Goal: Task Accomplishment & Management: Manage account settings

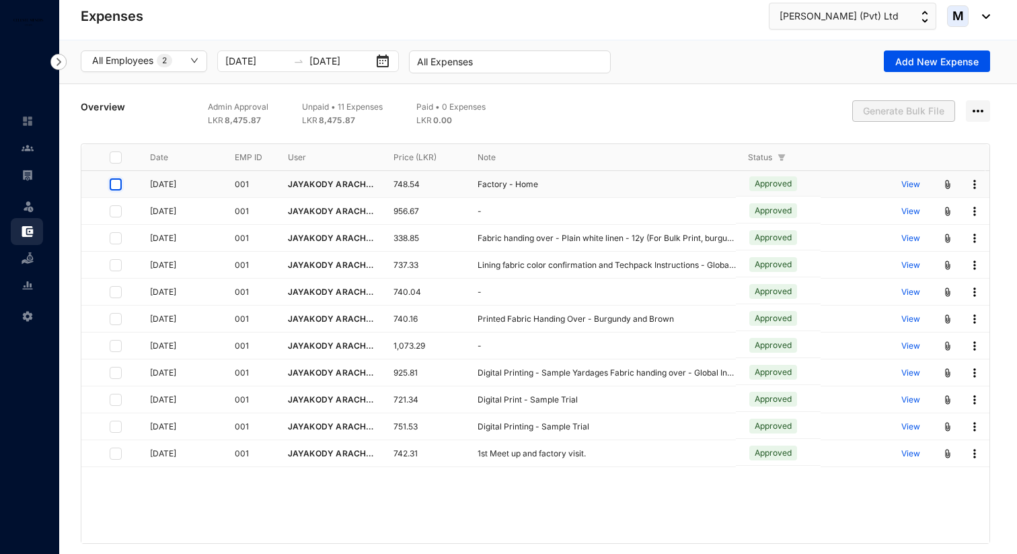
click at [116, 188] on input "checkbox" at bounding box center [116, 184] width 12 height 12
checkbox input "true"
click at [118, 205] on input "checkbox" at bounding box center [116, 211] width 12 height 12
click at [984, 112] on img at bounding box center [978, 111] width 24 height 22
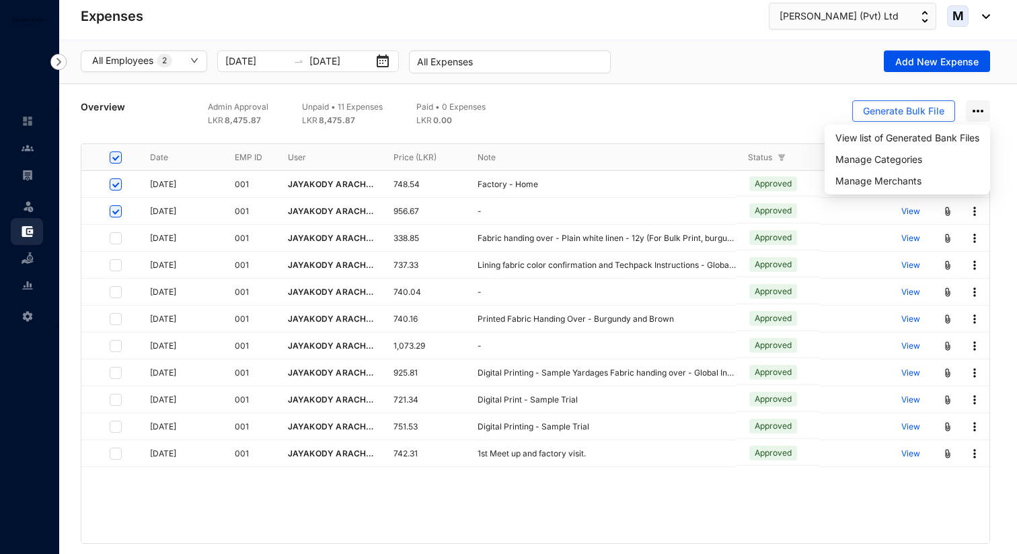
click at [639, 123] on div "Generate Bulk File" at bounding box center [754, 113] width 471 height 27
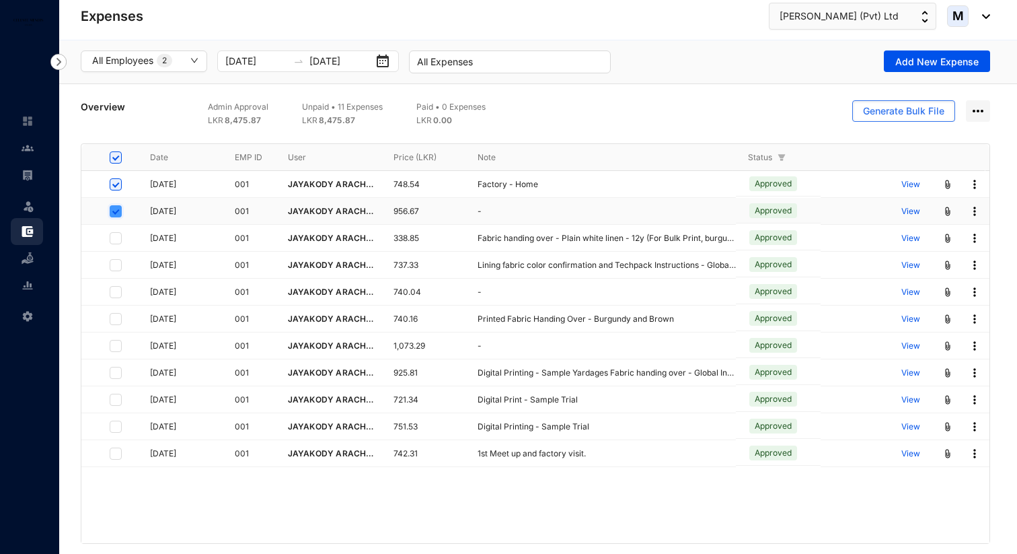
click at [115, 206] on input "checkbox" at bounding box center [116, 211] width 12 height 12
checkbox input "false"
click at [115, 181] on input "checkbox" at bounding box center [116, 184] width 12 height 12
checkbox input "false"
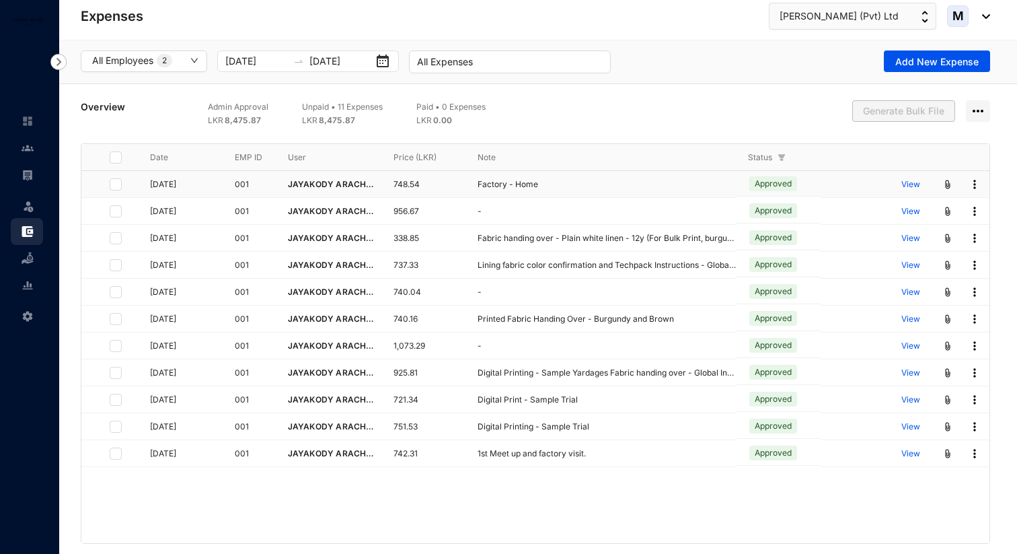
click at [971, 186] on img at bounding box center [974, 184] width 13 height 13
click at [960, 228] on span "Mark As Paid" at bounding box center [922, 230] width 96 height 15
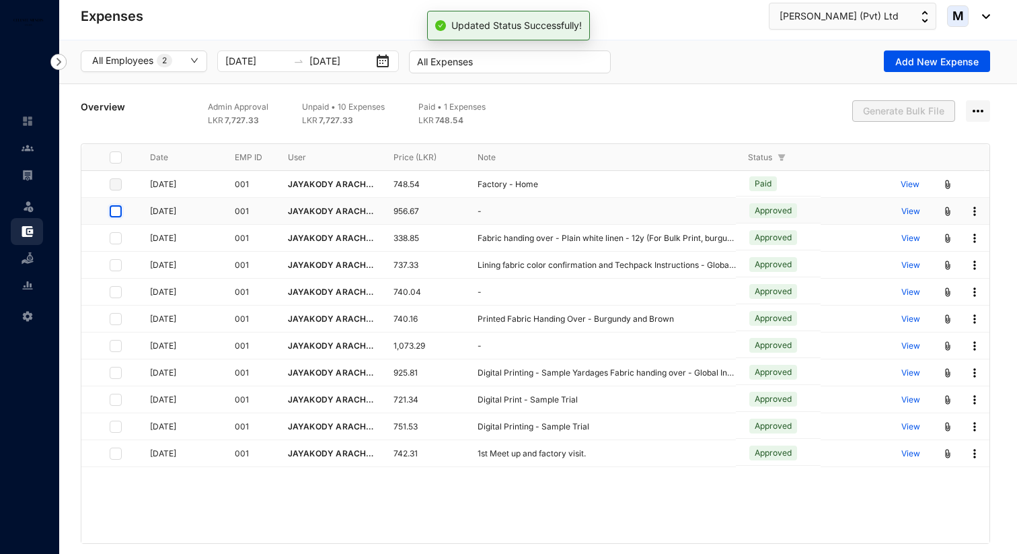
click at [117, 213] on input "checkbox" at bounding box center [116, 211] width 12 height 12
checkbox input "true"
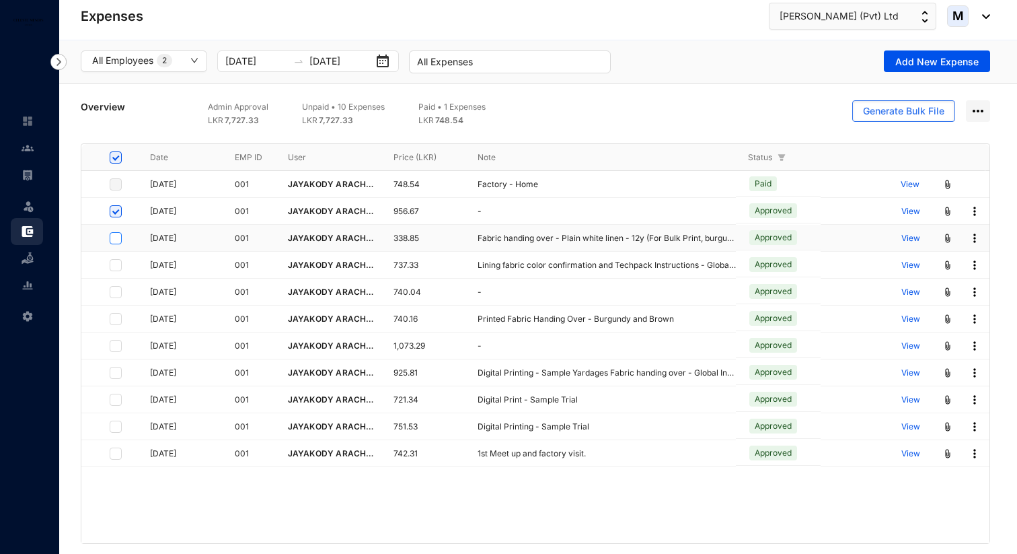
click at [120, 243] on label at bounding box center [116, 238] width 12 height 15
click at [120, 243] on input "checkbox" at bounding box center [116, 238] width 12 height 12
checkbox input "true"
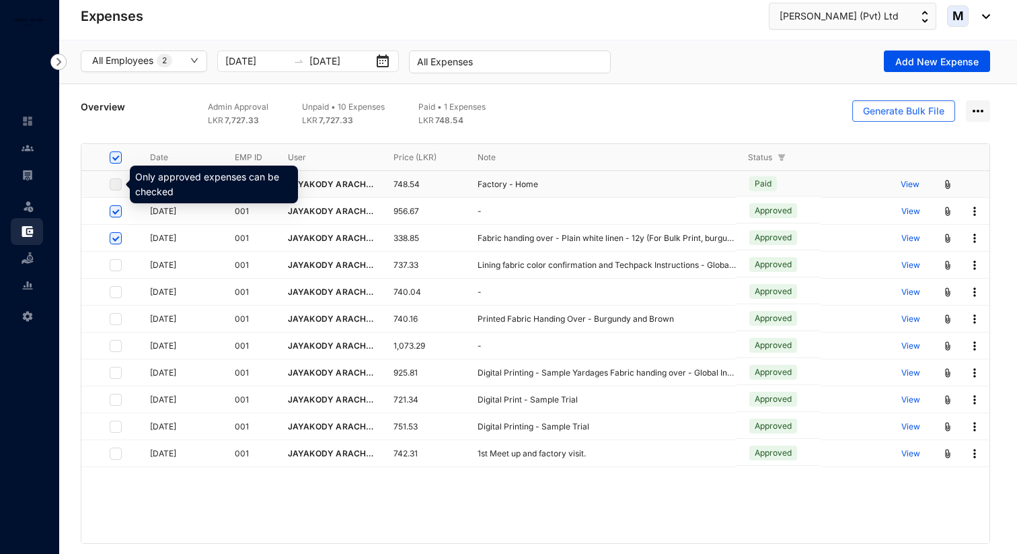
click at [116, 182] on label at bounding box center [116, 184] width 12 height 15
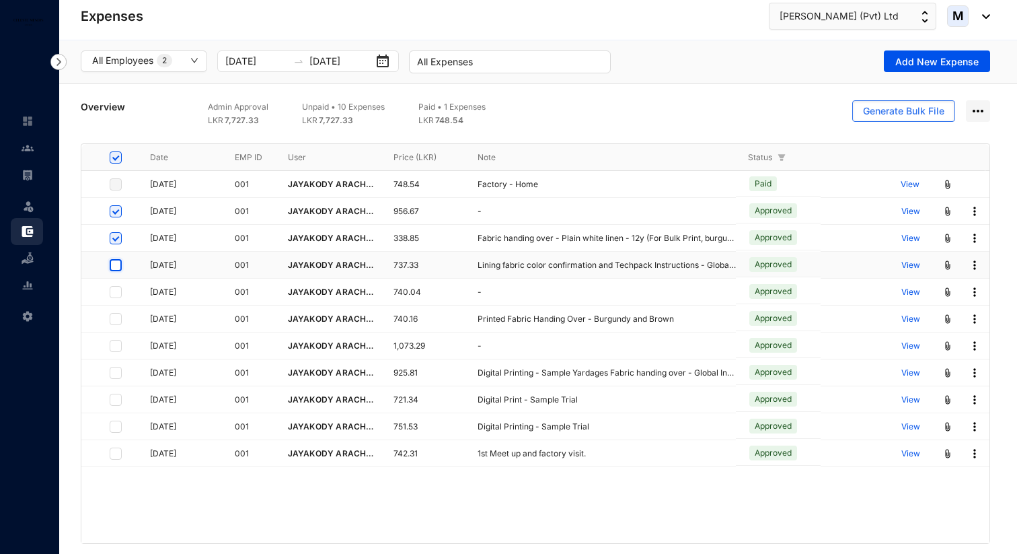
click at [117, 265] on input "checkbox" at bounding box center [116, 265] width 12 height 12
checkbox input "true"
click at [117, 292] on input "checkbox" at bounding box center [116, 292] width 12 height 12
checkbox input "true"
click at [116, 333] on td at bounding box center [107, 345] width 52 height 27
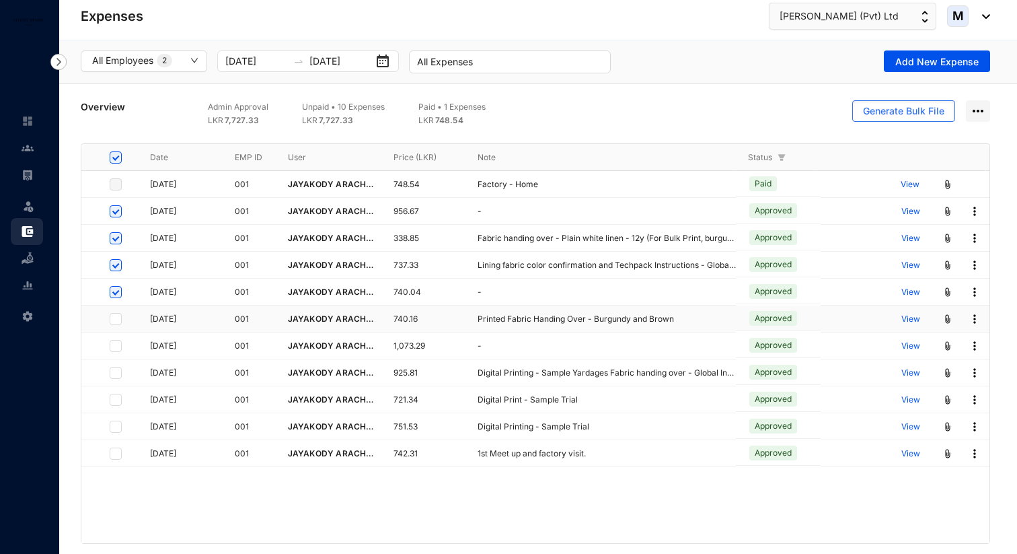
click at [116, 309] on td at bounding box center [107, 318] width 52 height 27
click at [116, 314] on input "checkbox" at bounding box center [116, 319] width 12 height 12
checkbox input "true"
click at [118, 346] on input "checkbox" at bounding box center [116, 346] width 12 height 12
checkbox input "true"
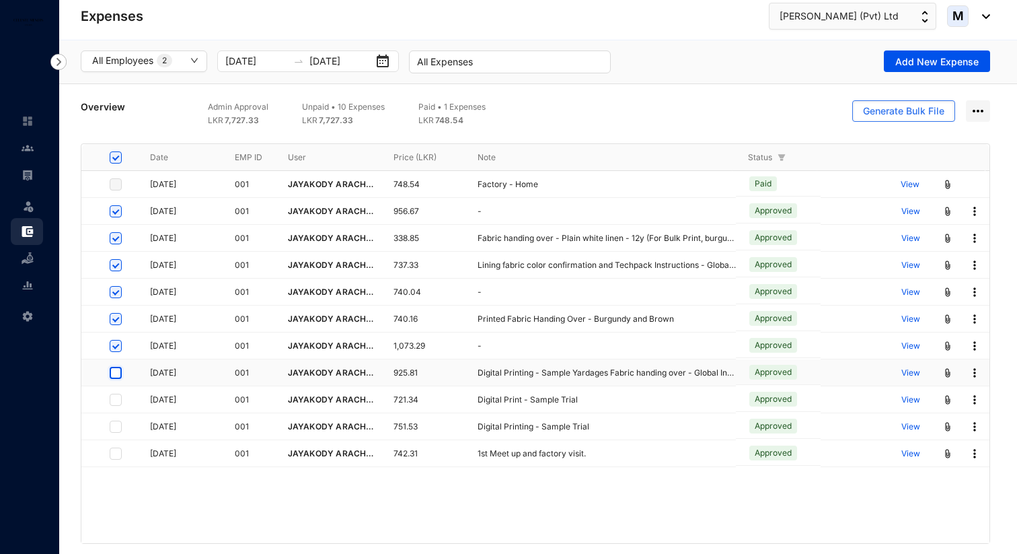
click at [117, 373] on input "checkbox" at bounding box center [116, 373] width 12 height 12
checkbox input "true"
click at [118, 399] on input "checkbox" at bounding box center [116, 399] width 12 height 12
checkbox input "true"
click at [119, 426] on input "checkbox" at bounding box center [116, 426] width 12 height 12
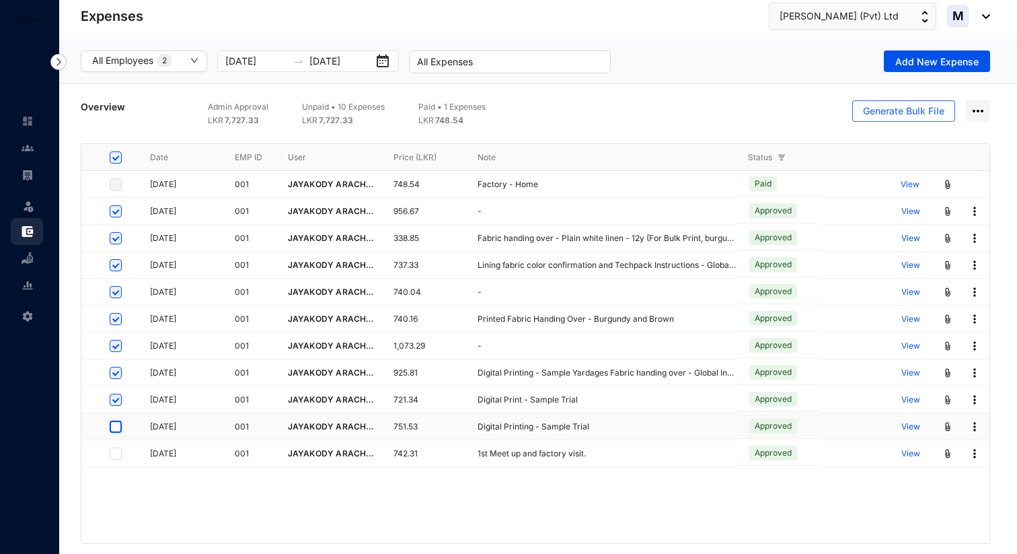
checkbox input "true"
click at [119, 448] on input "checkbox" at bounding box center [116, 453] width 12 height 12
checkbox input "true"
click at [978, 110] on img at bounding box center [978, 111] width 24 height 22
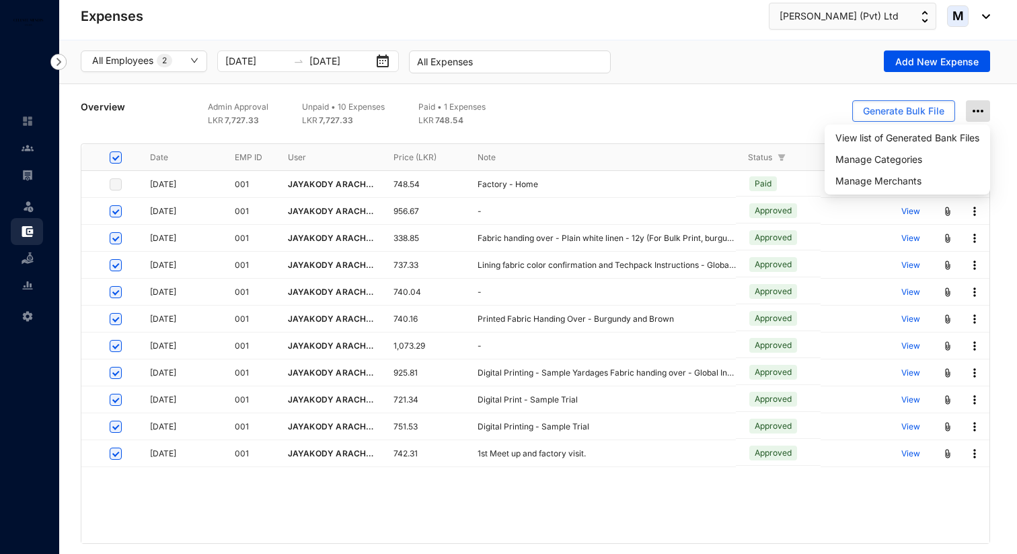
click at [978, 110] on img at bounding box center [978, 111] width 24 height 22
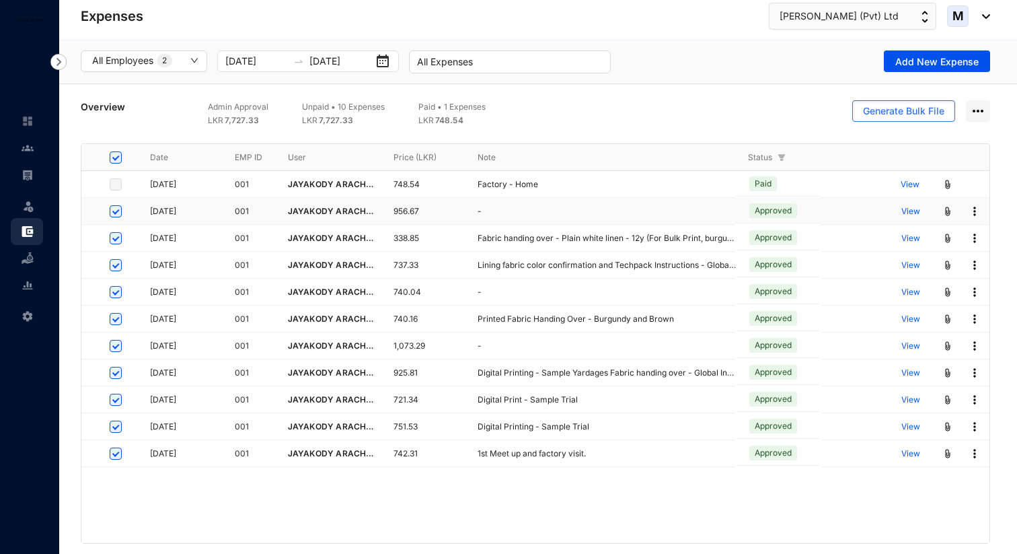
click at [974, 204] on img at bounding box center [974, 210] width 13 height 13
click at [937, 259] on span "Mark As Paid" at bounding box center [922, 257] width 96 height 15
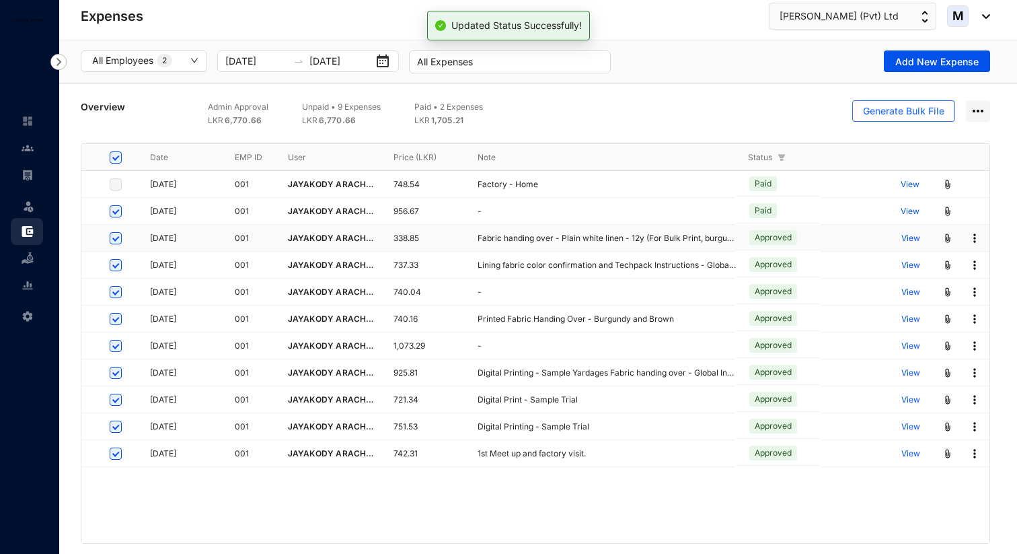
click at [975, 237] on img at bounding box center [974, 237] width 13 height 13
click at [943, 289] on span "Mark As Paid" at bounding box center [922, 283] width 96 height 15
click at [975, 292] on img at bounding box center [974, 291] width 13 height 13
click at [938, 332] on span "Mark As Paid" at bounding box center [922, 337] width 96 height 15
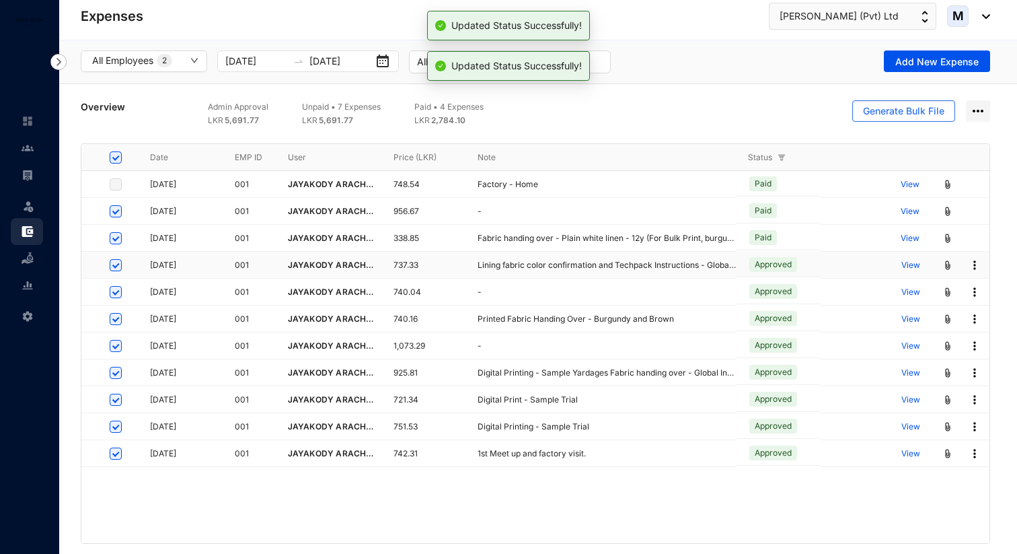
click at [974, 269] on img at bounding box center [974, 264] width 13 height 13
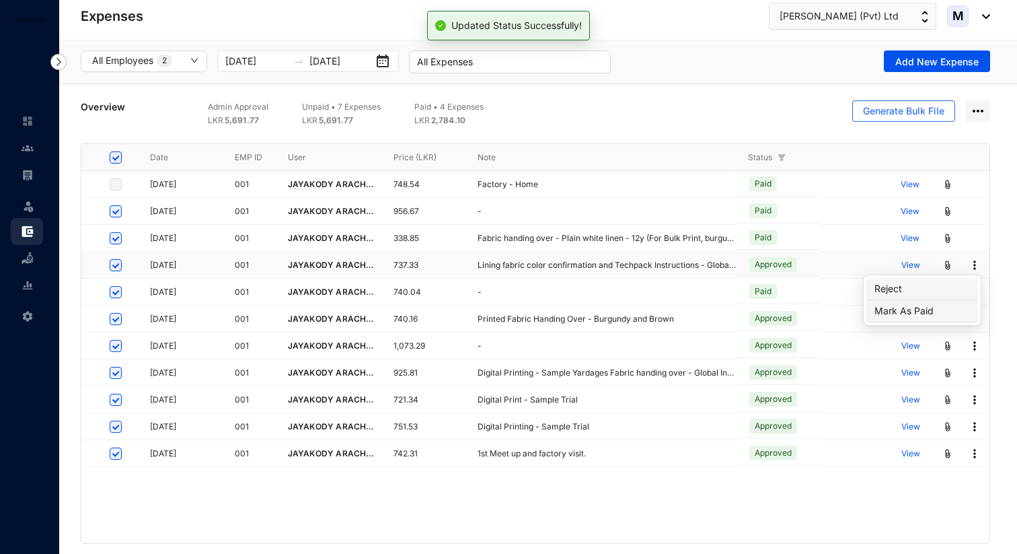
click at [951, 307] on span "Mark As Paid" at bounding box center [922, 310] width 96 height 15
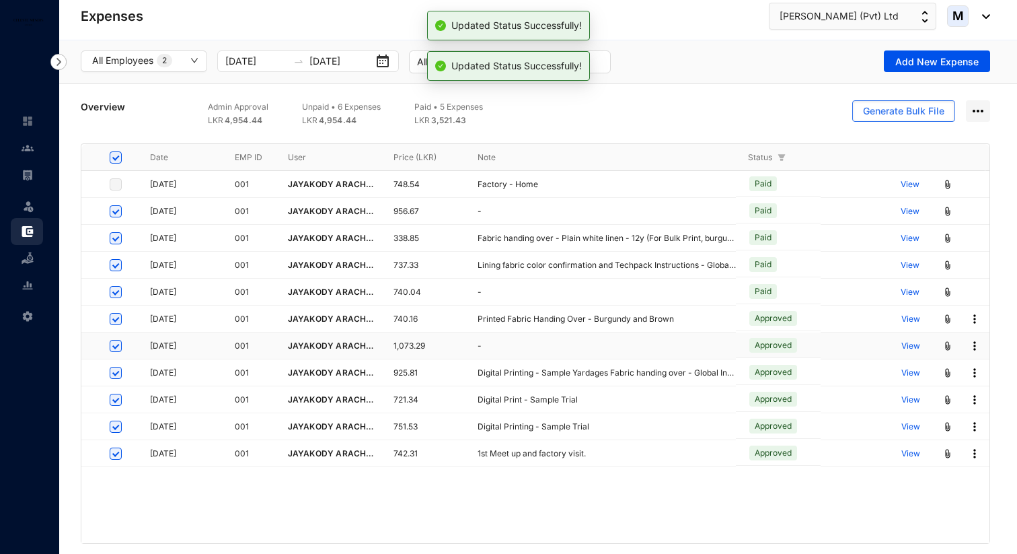
click at [975, 341] on img at bounding box center [974, 345] width 13 height 13
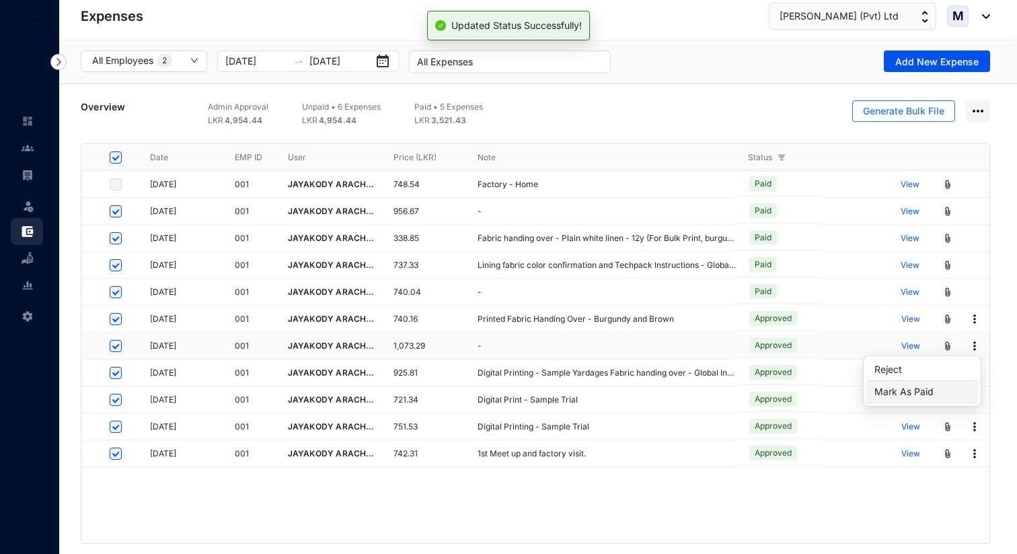
click at [951, 381] on li "Mark As Paid" at bounding box center [922, 392] width 112 height 22
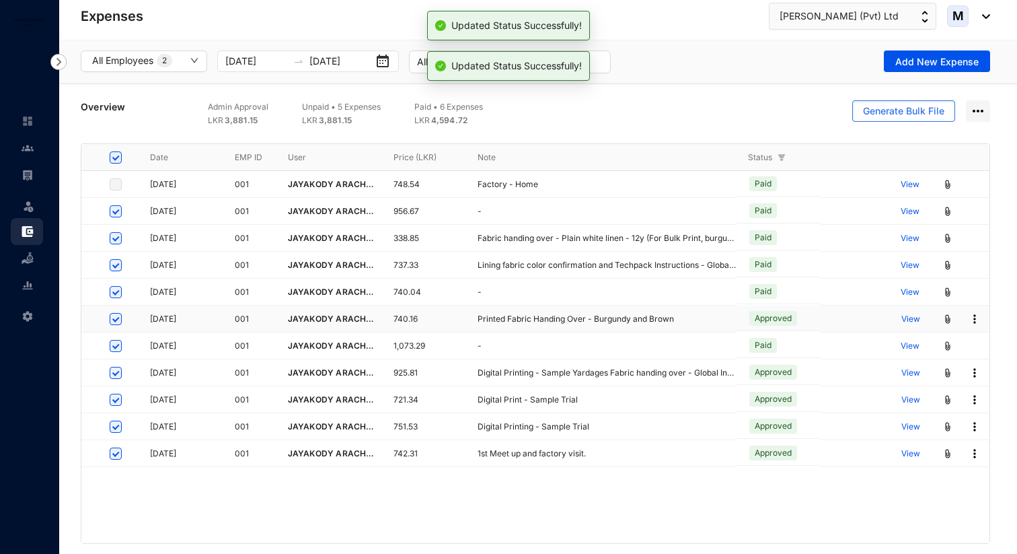
click at [974, 321] on img at bounding box center [974, 318] width 13 height 13
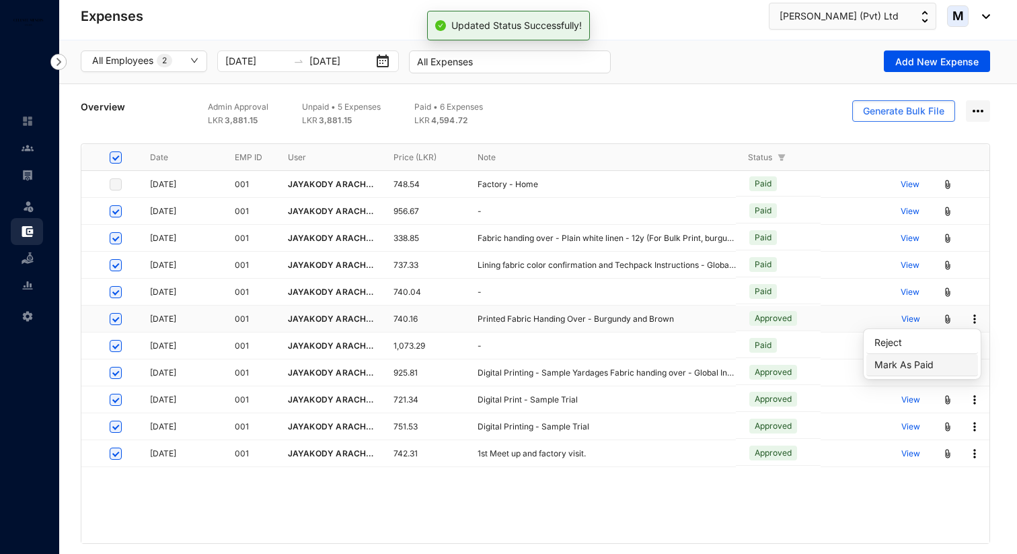
click at [948, 365] on span "Mark As Paid" at bounding box center [922, 364] width 96 height 15
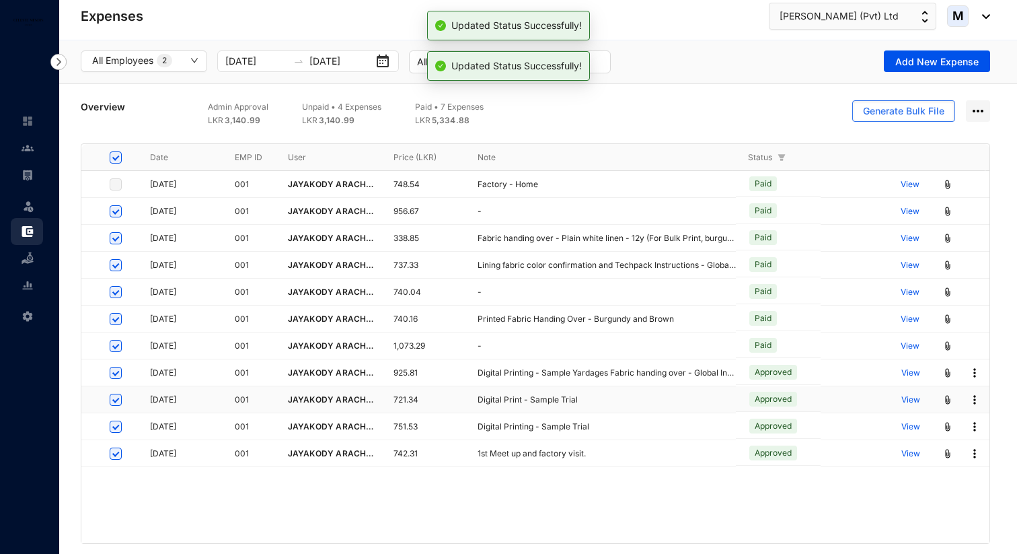
click at [977, 400] on img at bounding box center [974, 399] width 13 height 13
click at [956, 438] on span "Mark As Paid" at bounding box center [922, 445] width 96 height 15
click at [975, 373] on img at bounding box center [974, 372] width 13 height 13
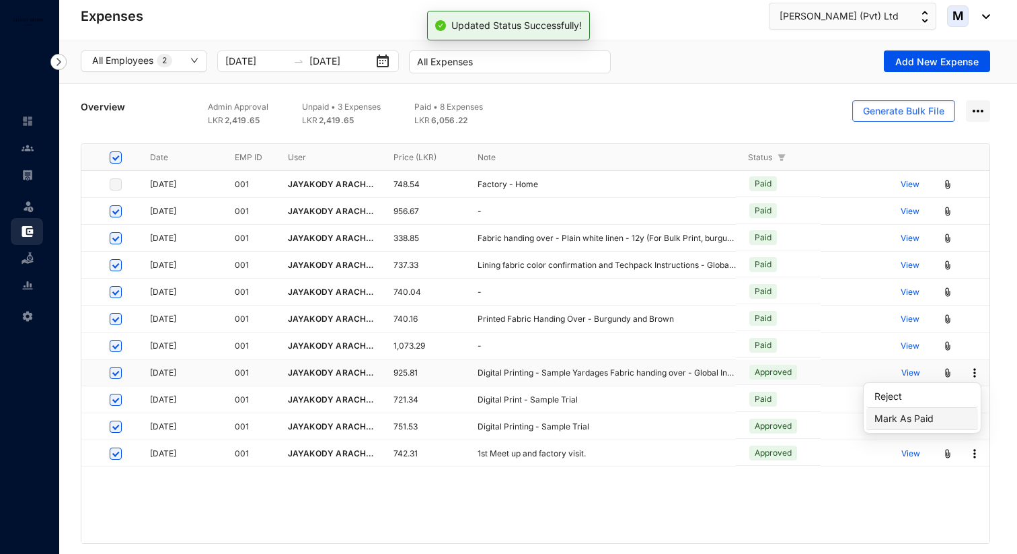
click at [958, 419] on span "Mark As Paid" at bounding box center [922, 418] width 96 height 15
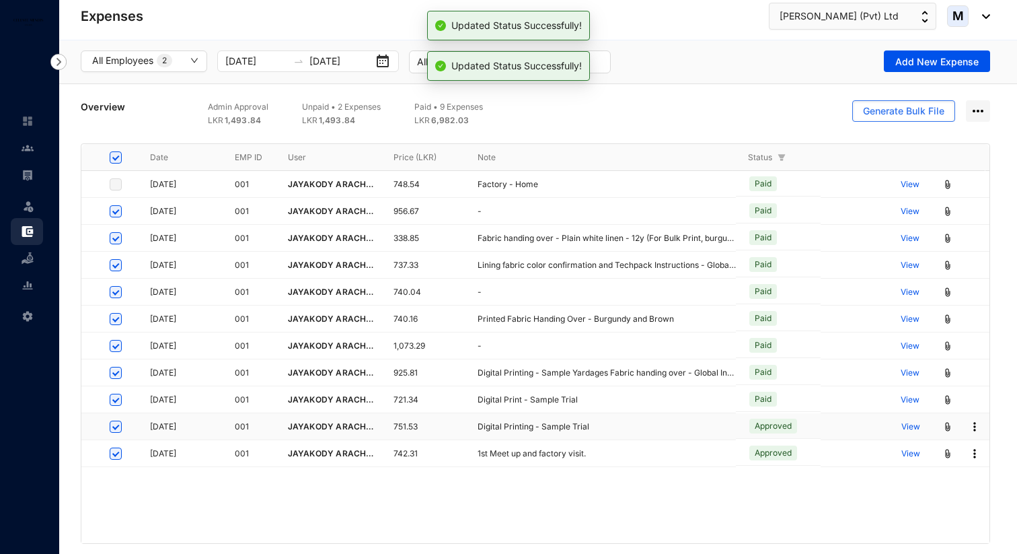
click at [974, 426] on img at bounding box center [974, 426] width 13 height 13
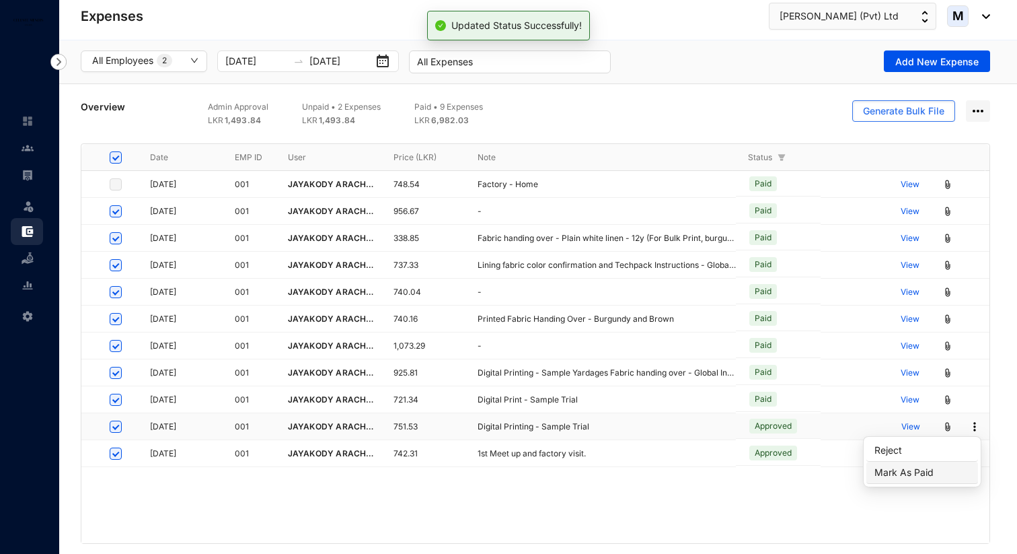
click at [960, 470] on span "Mark As Paid" at bounding box center [922, 472] width 96 height 15
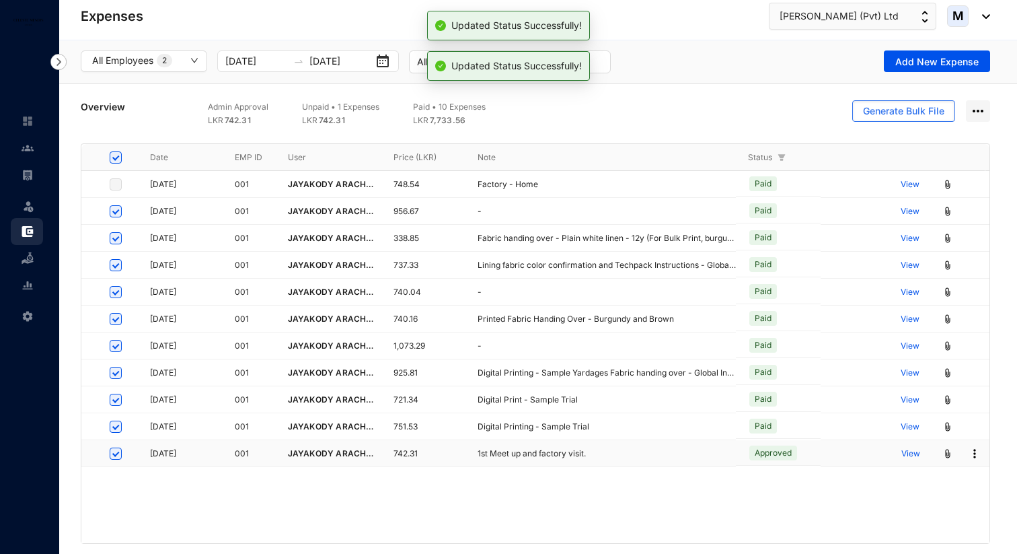
click at [973, 451] on img at bounding box center [974, 453] width 13 height 13
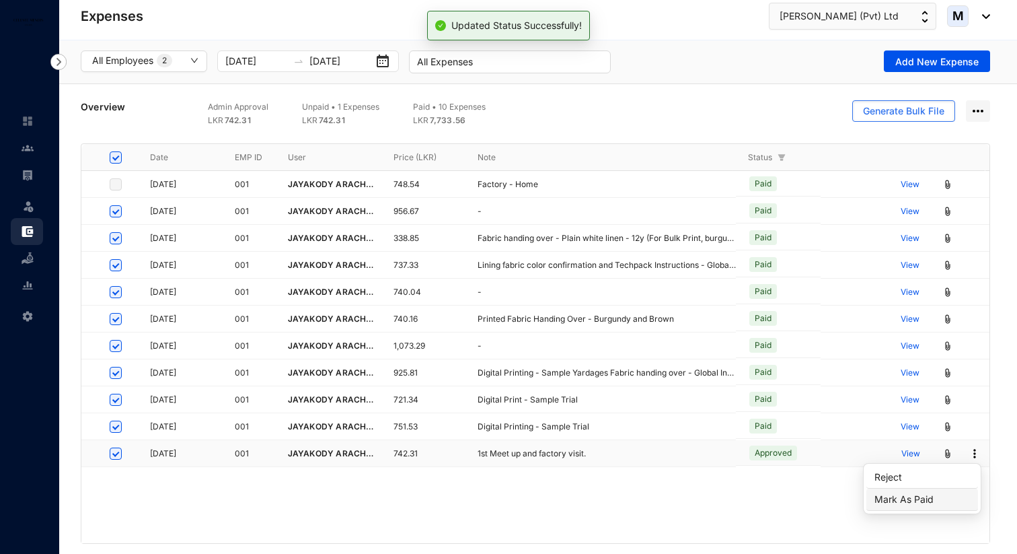
click at [945, 503] on span "Mark As Paid" at bounding box center [922, 499] width 96 height 15
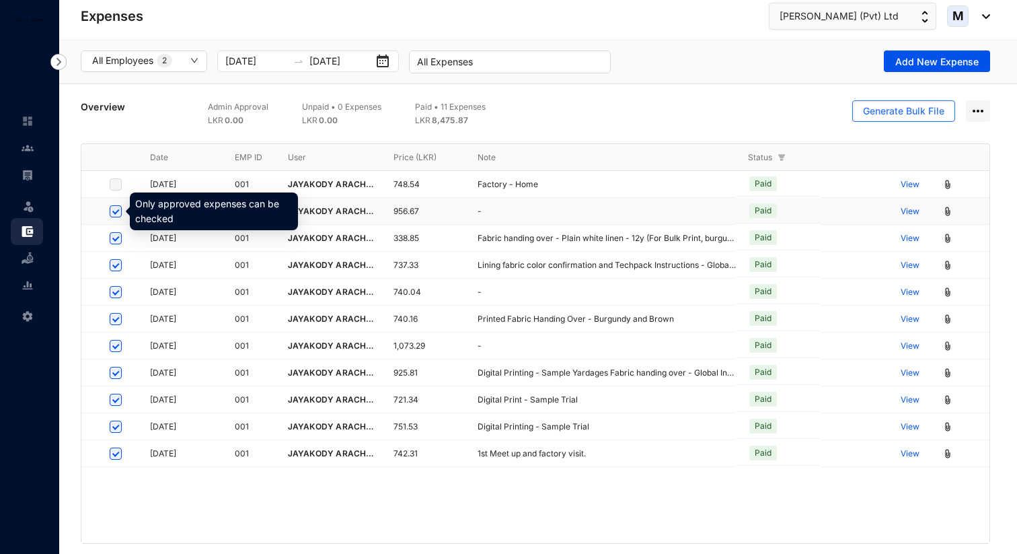
click at [120, 212] on label at bounding box center [116, 211] width 12 height 15
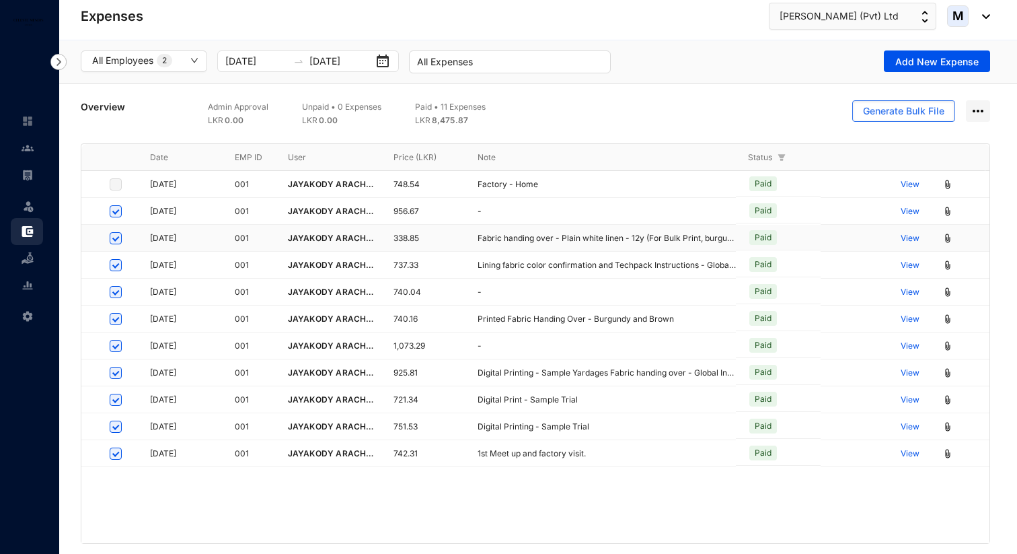
click at [114, 216] on label at bounding box center [116, 211] width 12 height 15
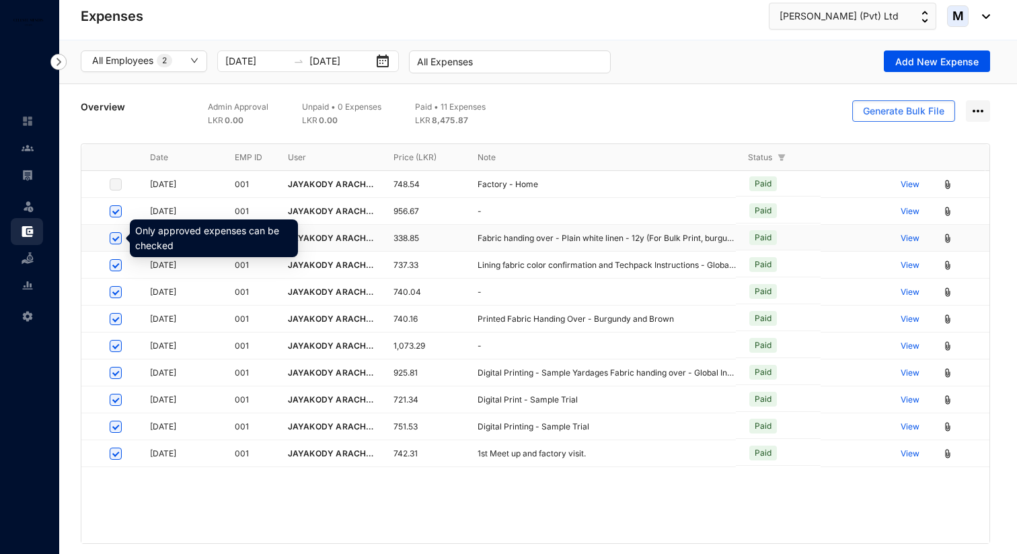
click at [118, 237] on label at bounding box center [116, 238] width 12 height 15
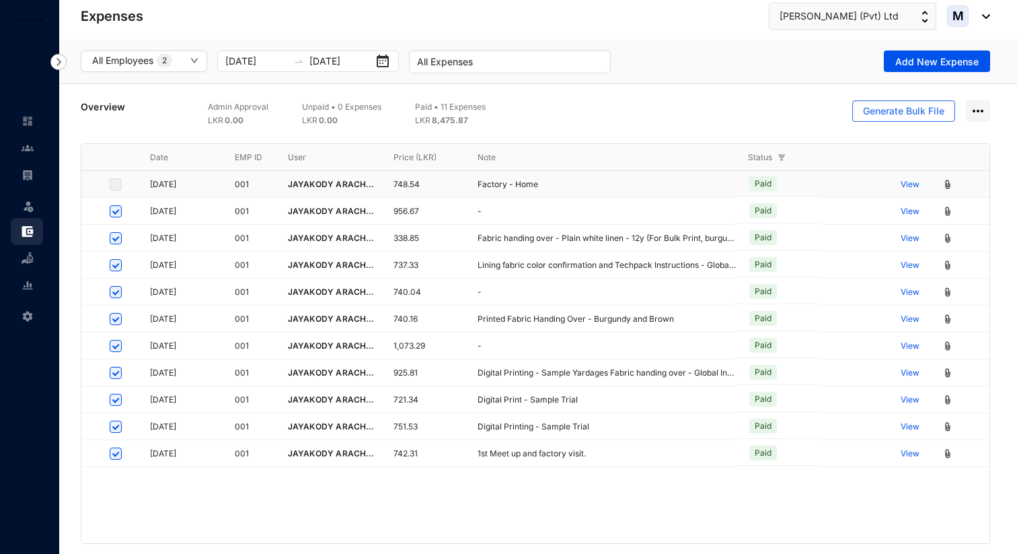
click at [114, 188] on label at bounding box center [116, 184] width 12 height 15
click at [147, 106] on div "Overview Admin Approval LKR 0.00 Unpaid • 0 Expenses LKR 0.00 Paid • 11 Expense…" at bounding box center [535, 113] width 909 height 27
click at [983, 110] on img at bounding box center [978, 111] width 24 height 22
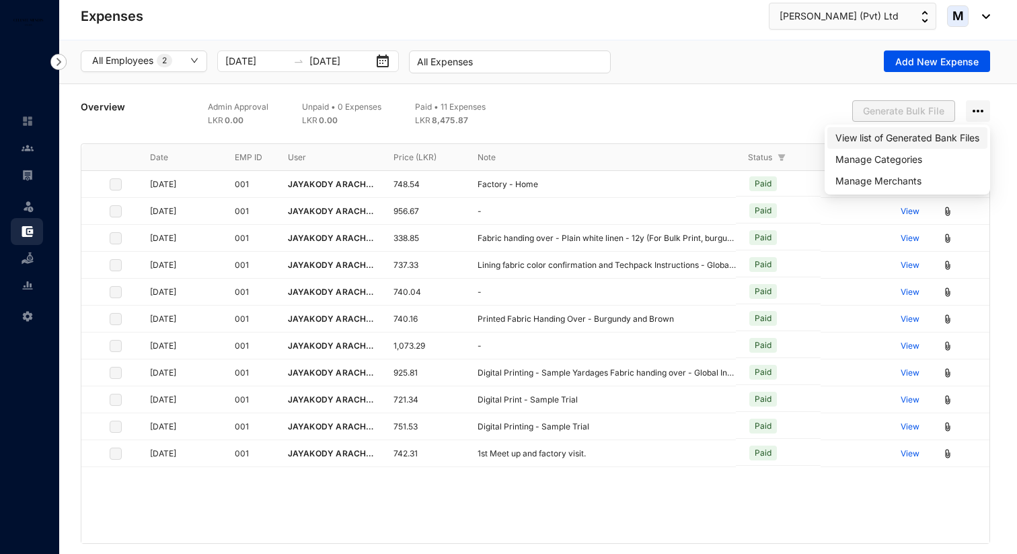
click at [913, 143] on span "View list of Generated Bank Files" at bounding box center [907, 137] width 144 height 15
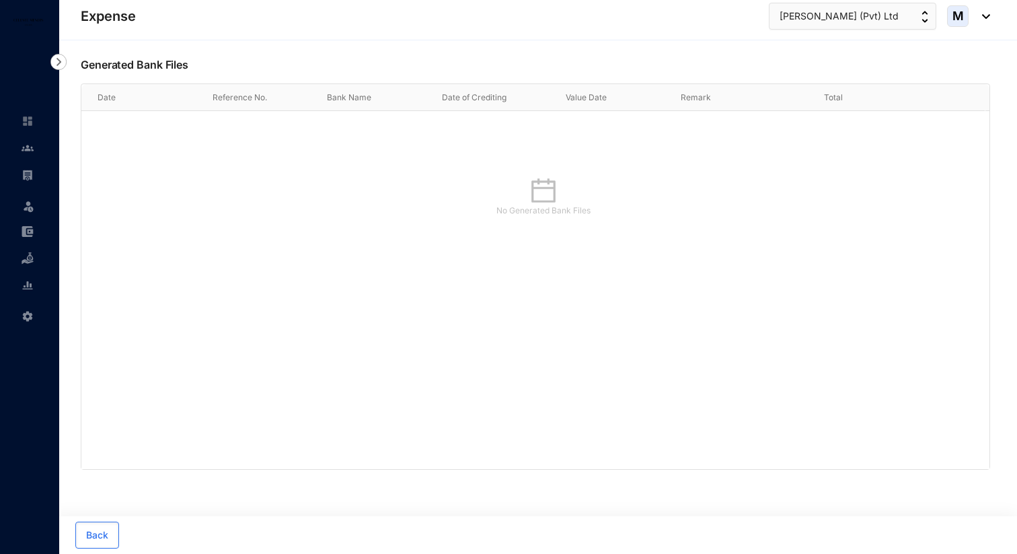
click at [57, 63] on img at bounding box center [58, 62] width 16 height 16
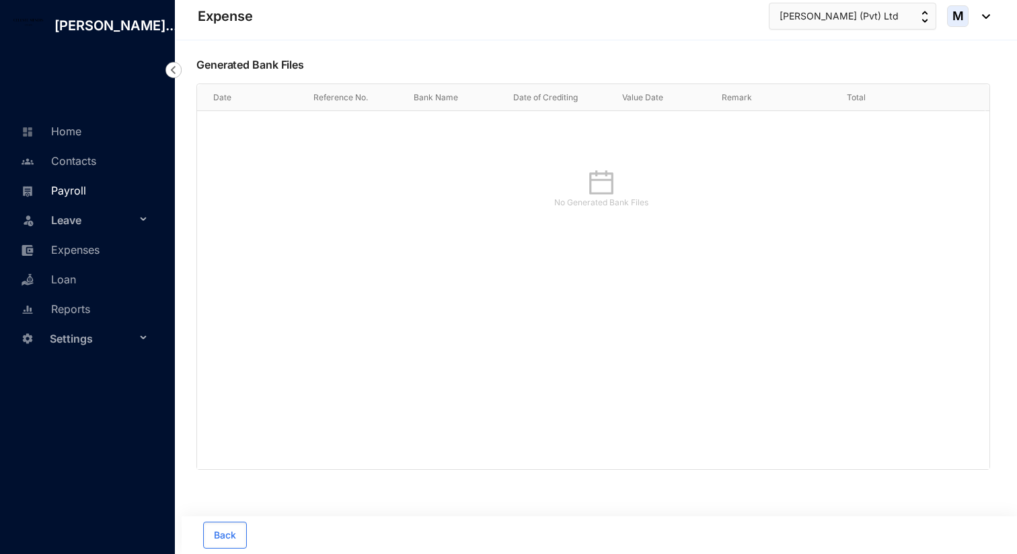
click at [75, 197] on link "Payroll" at bounding box center [51, 190] width 69 height 13
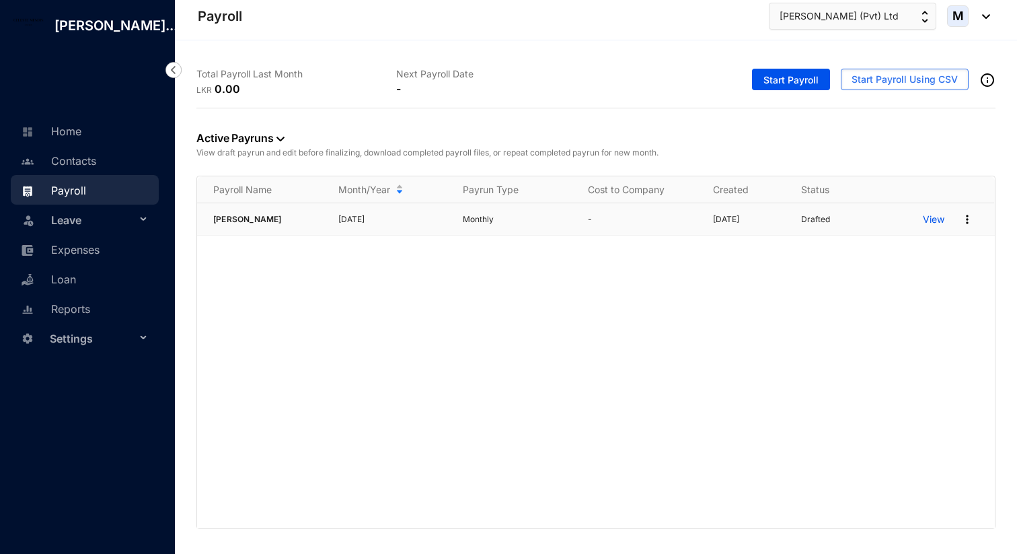
click at [535, 214] on p "Monthly" at bounding box center [517, 219] width 109 height 13
click at [942, 228] on div "View" at bounding box center [959, 220] width 72 height 22
click at [940, 222] on p "View" at bounding box center [934, 219] width 22 height 13
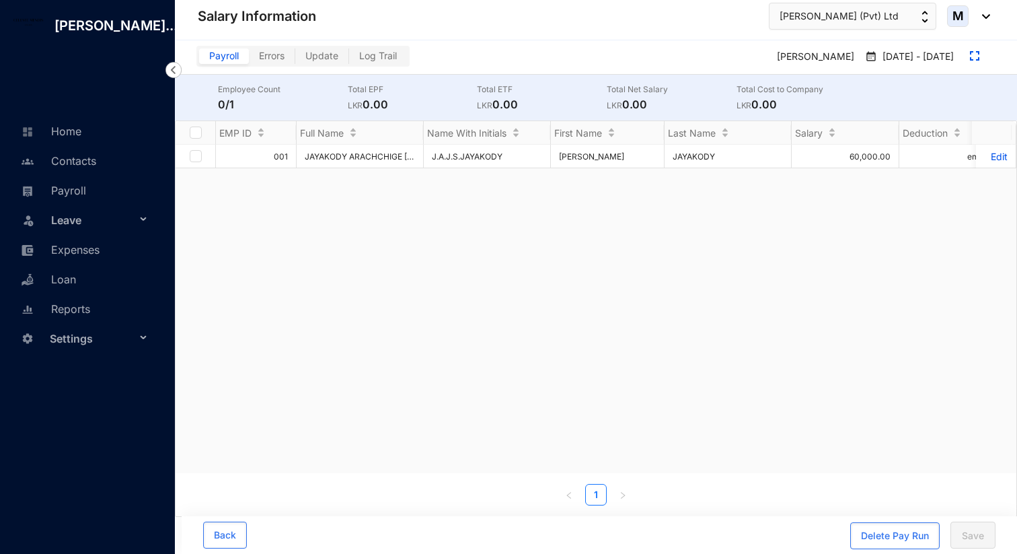
click at [949, 532] on div "Delete Pay Run Save" at bounding box center [922, 535] width 145 height 28
click at [199, 156] on input "checkbox" at bounding box center [196, 156] width 12 height 12
checkbox input "true"
click at [969, 535] on span "Save" at bounding box center [973, 535] width 22 height 13
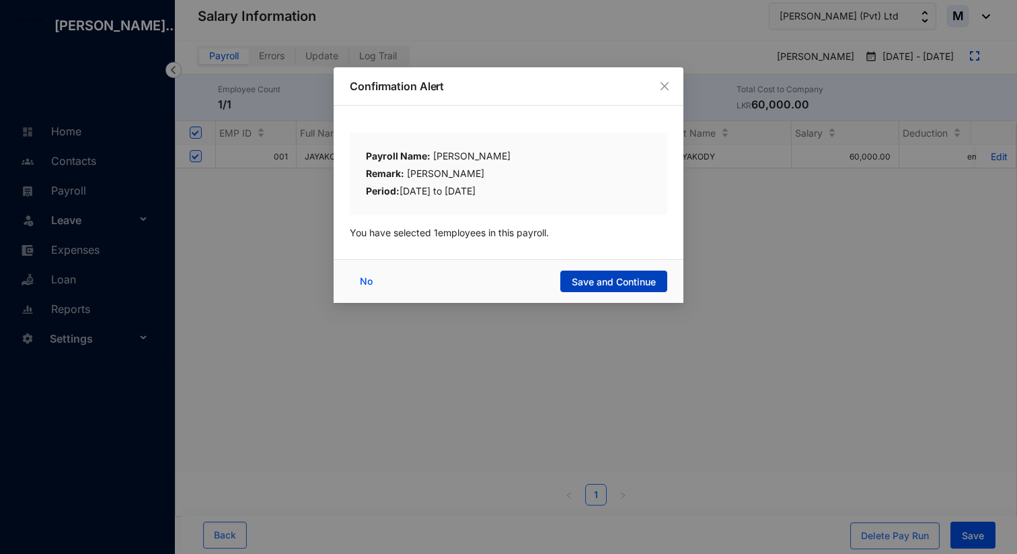
click at [634, 280] on span "Save and Continue" at bounding box center [614, 281] width 84 height 13
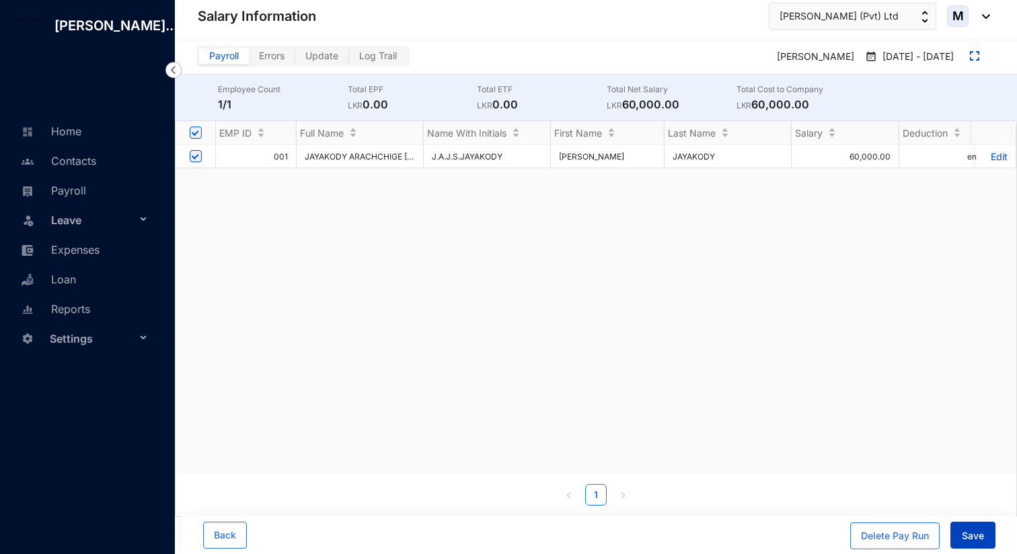
click at [967, 533] on span "Save" at bounding box center [973, 535] width 22 height 13
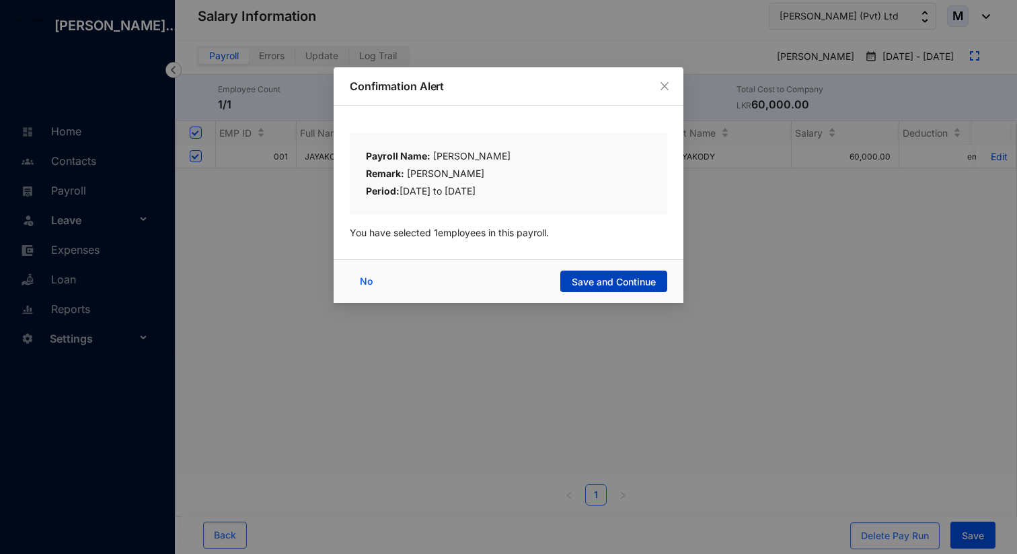
click at [595, 278] on span "Save and Continue" at bounding box center [614, 281] width 84 height 13
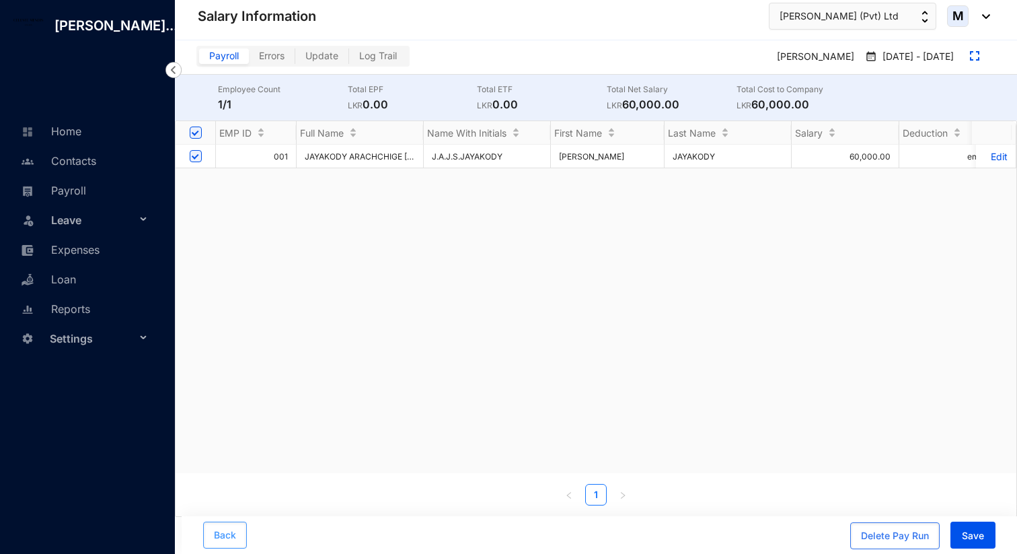
click at [226, 535] on span "Back" at bounding box center [225, 534] width 22 height 13
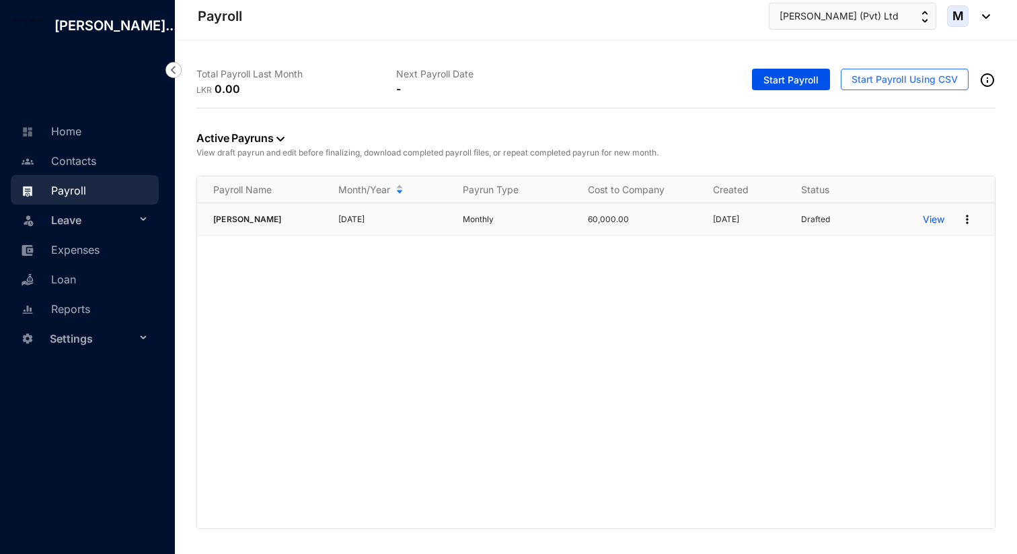
click at [940, 221] on p "View" at bounding box center [934, 219] width 22 height 13
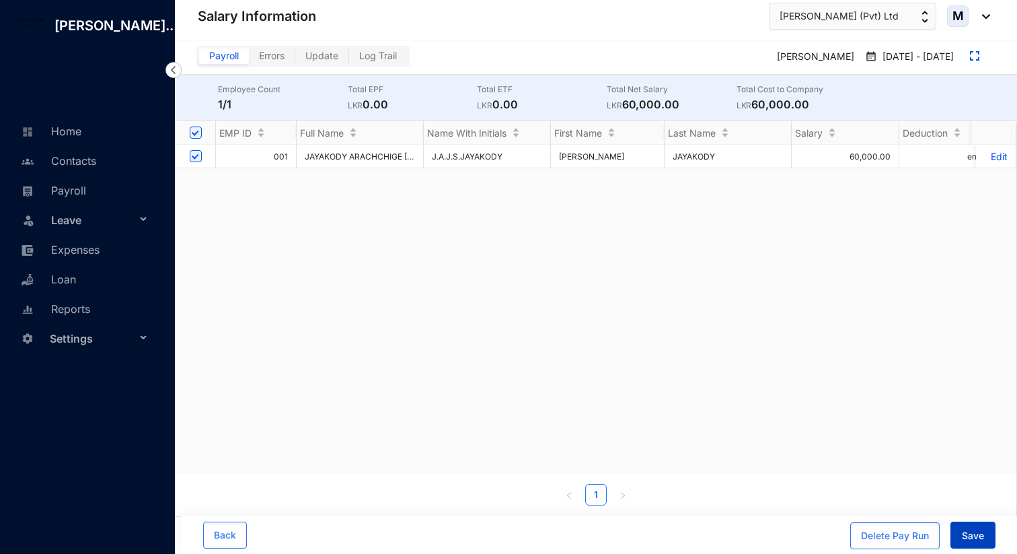
click at [968, 538] on span "Save" at bounding box center [973, 535] width 22 height 13
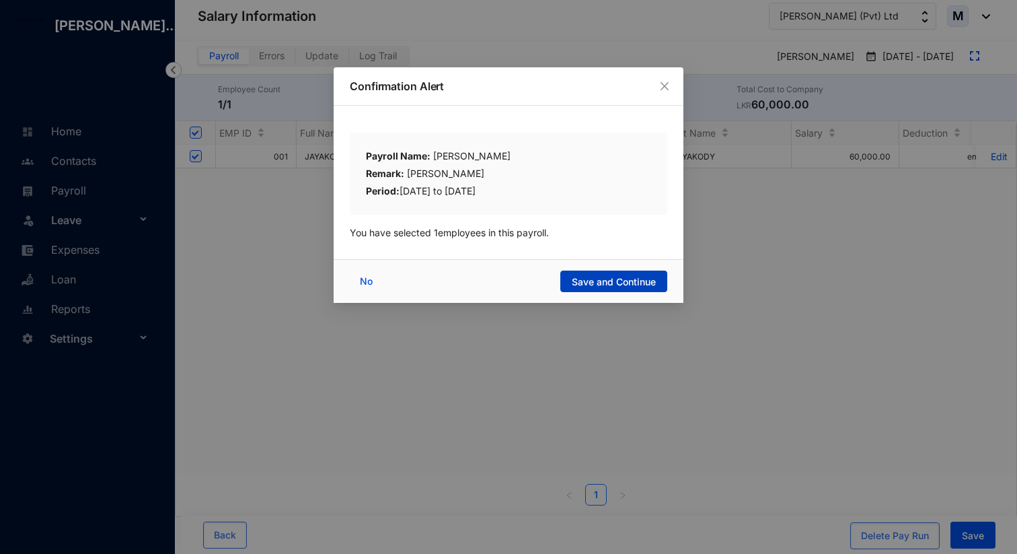
click at [601, 287] on span "Save and Continue" at bounding box center [614, 281] width 84 height 13
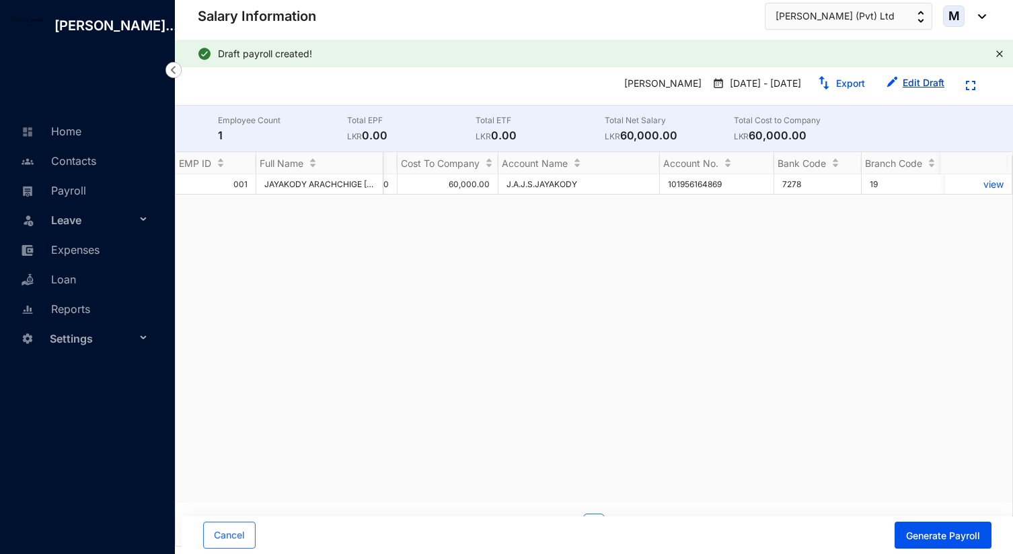
click at [901, 83] on button "Edit Draft" at bounding box center [915, 84] width 79 height 22
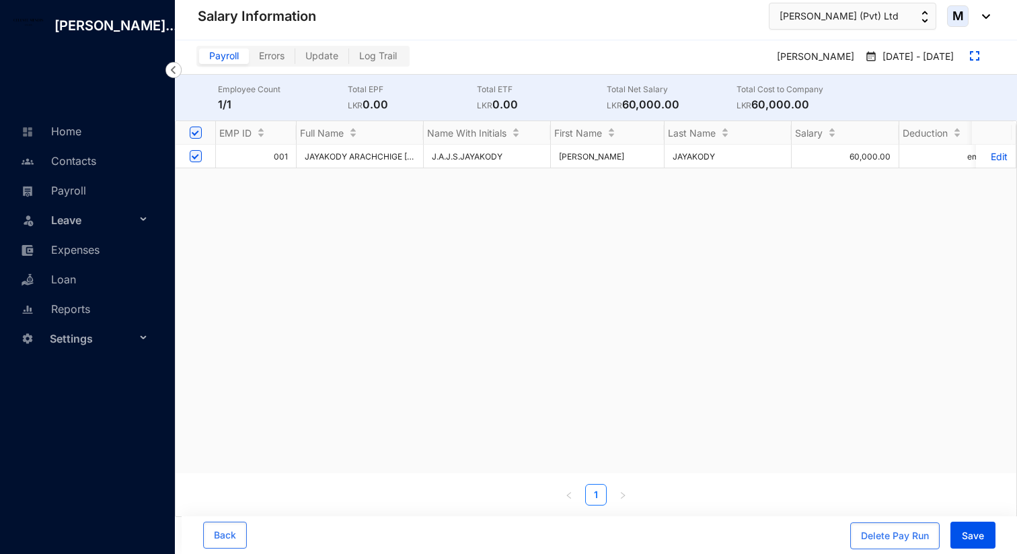
click at [941, 68] on div "[DATE] - [DATE]" at bounding box center [910, 57] width 100 height 23
click at [877, 57] on img at bounding box center [871, 56] width 12 height 13
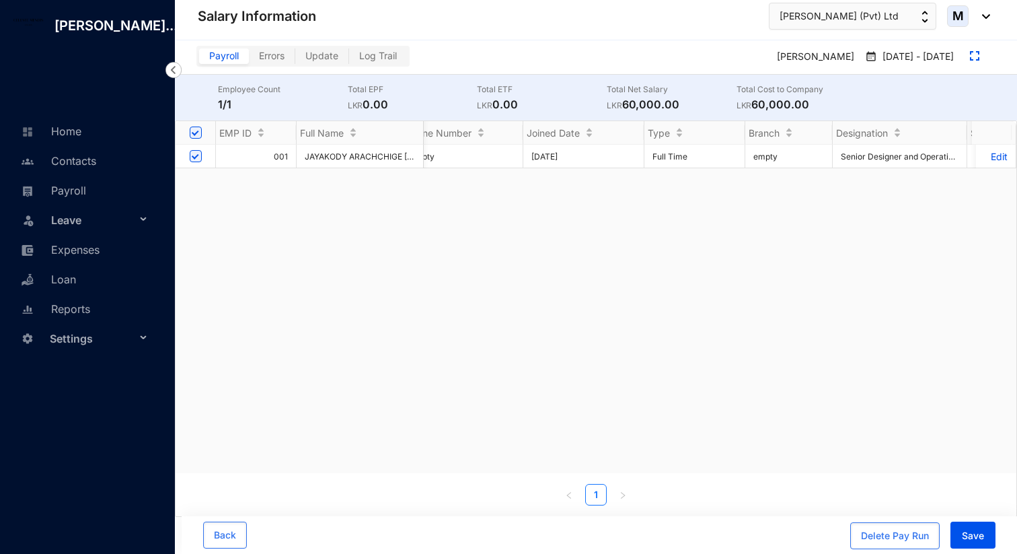
click at [568, 155] on td "[DATE]" at bounding box center [583, 157] width 121 height 24
click at [1003, 151] on p "Edit" at bounding box center [996, 156] width 24 height 11
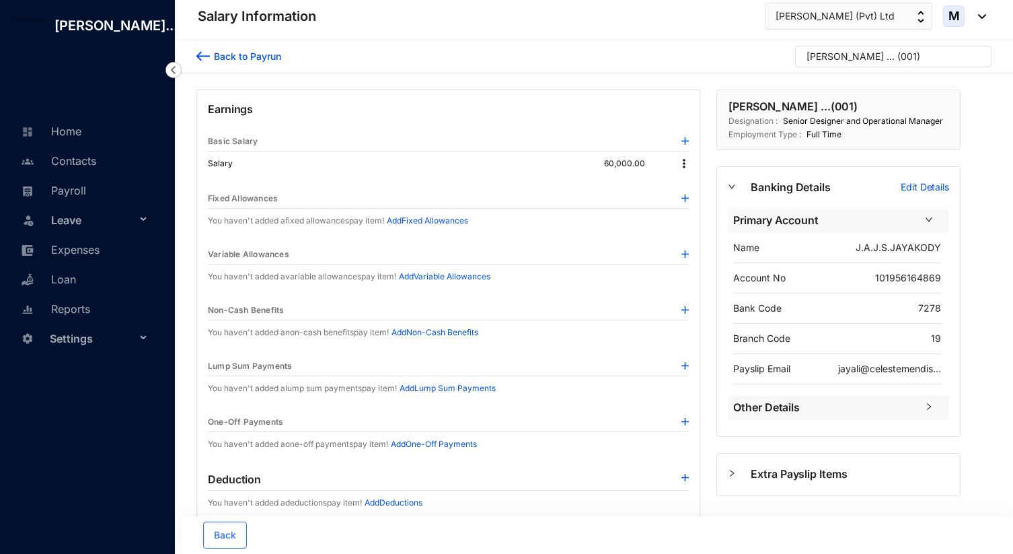
click at [683, 169] on img at bounding box center [683, 163] width 13 height 13
click at [688, 188] on span "Edit" at bounding box center [702, 186] width 28 height 15
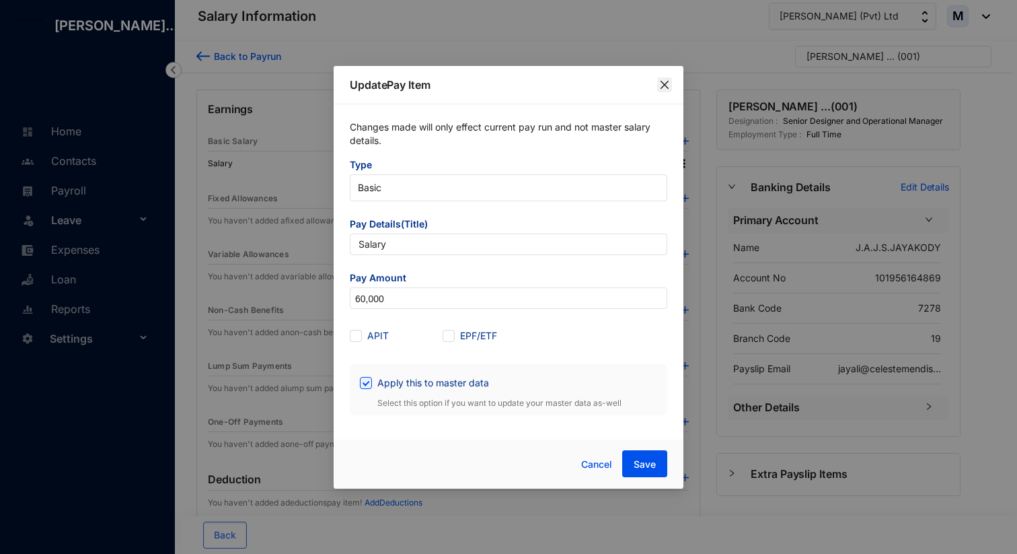
click at [661, 81] on icon "close" at bounding box center [664, 84] width 11 height 11
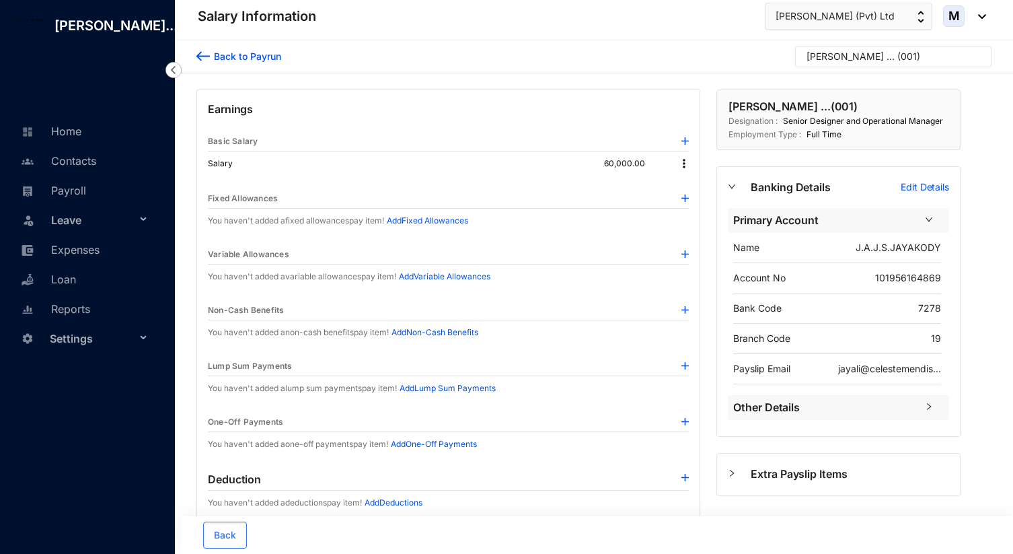
click at [196, 51] on img at bounding box center [202, 56] width 13 height 14
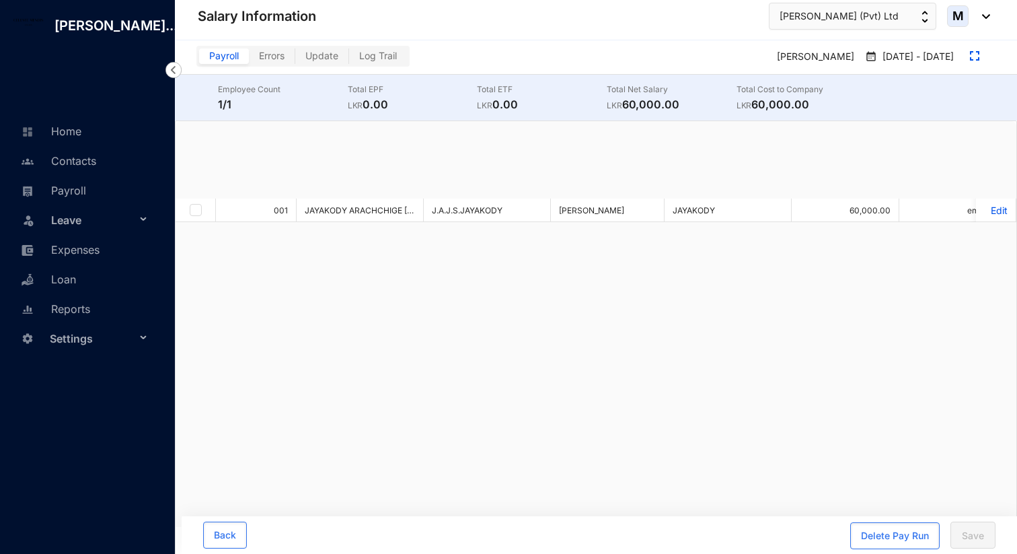
checkbox input "true"
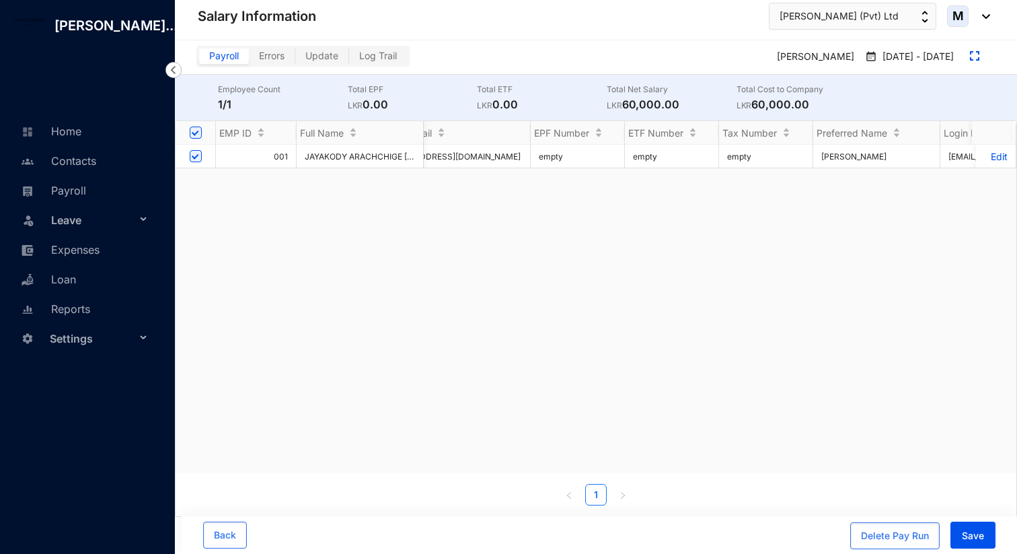
click at [875, 57] on img at bounding box center [871, 56] width 12 height 13
click at [80, 138] on link "Home" at bounding box center [49, 130] width 64 height 13
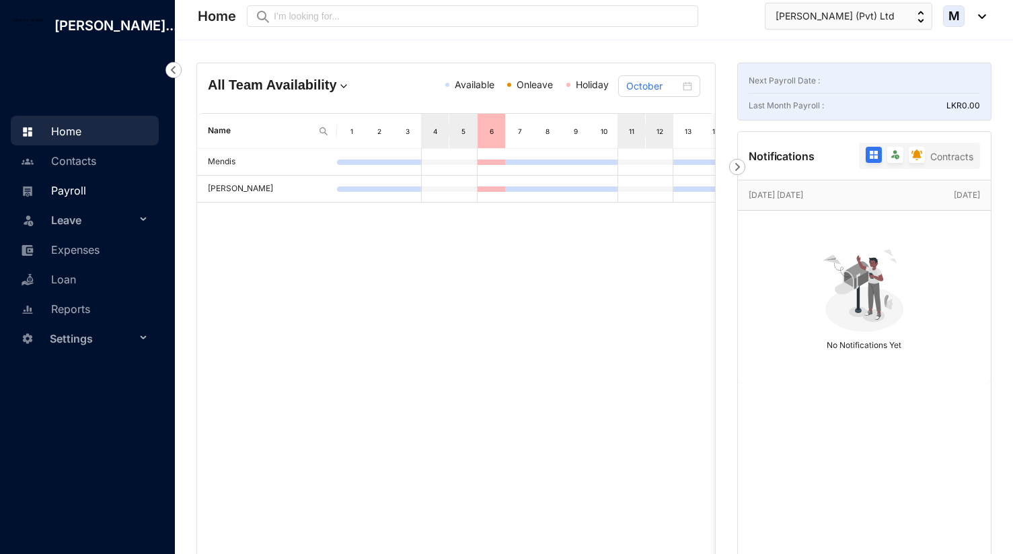
click at [86, 197] on link "Payroll" at bounding box center [51, 190] width 69 height 13
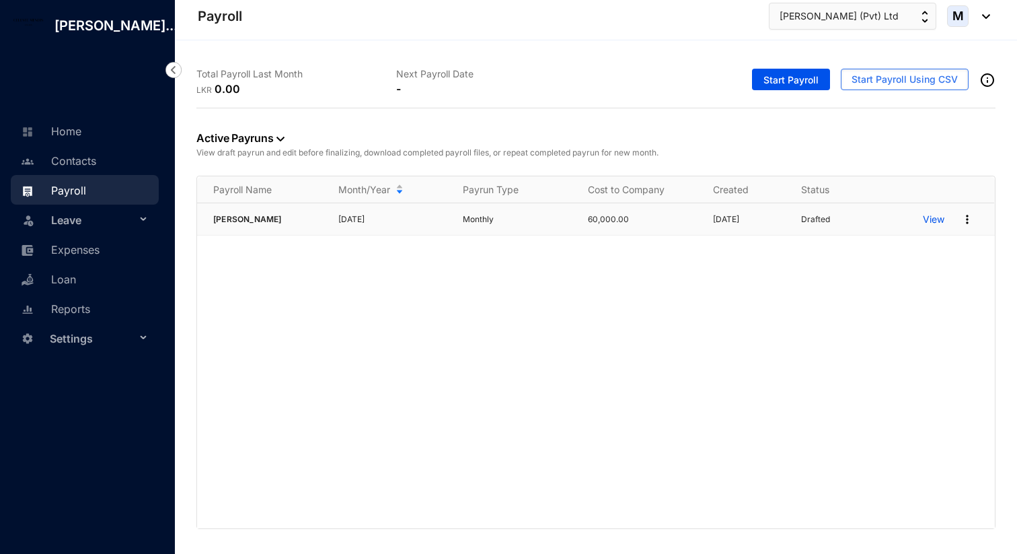
click at [934, 220] on p "View" at bounding box center [934, 219] width 22 height 13
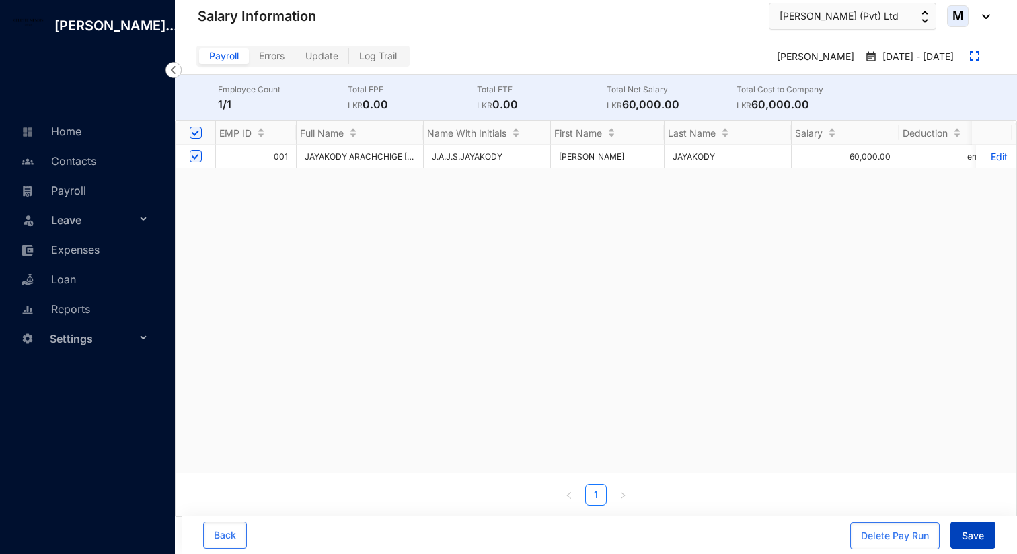
click at [975, 532] on span "Save" at bounding box center [973, 535] width 22 height 13
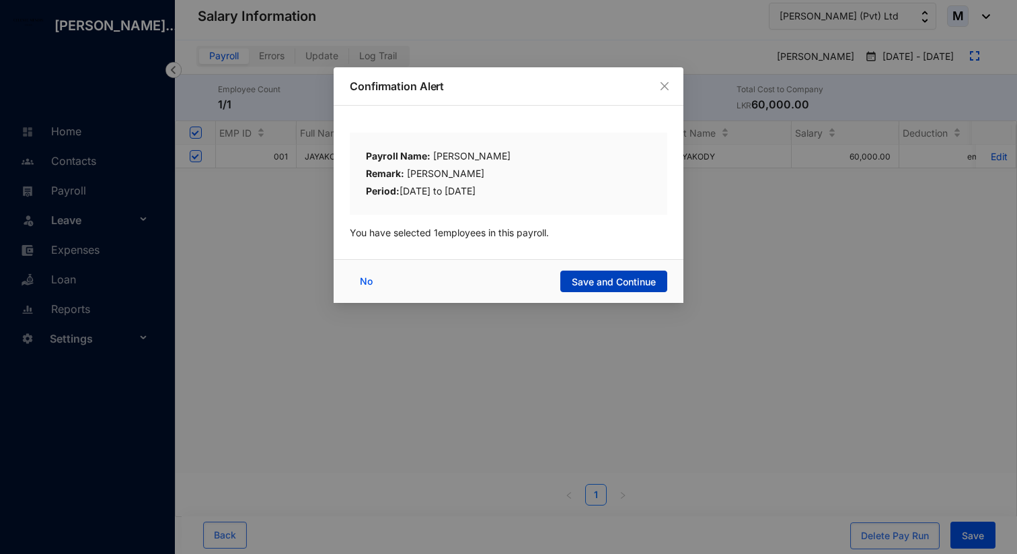
click at [619, 289] on button "Save and Continue" at bounding box center [613, 281] width 107 height 22
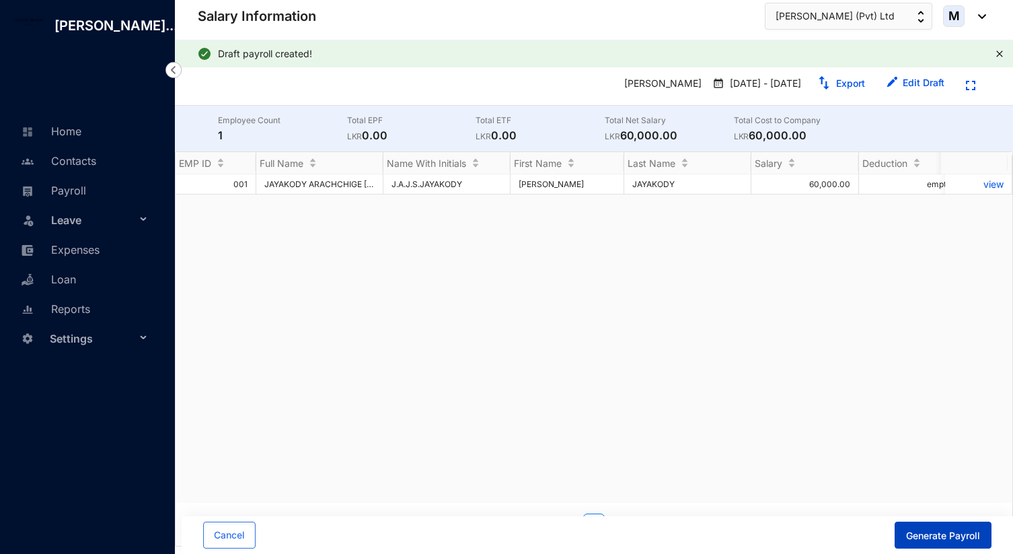
click at [932, 532] on span "Generate Payroll" at bounding box center [943, 535] width 74 height 13
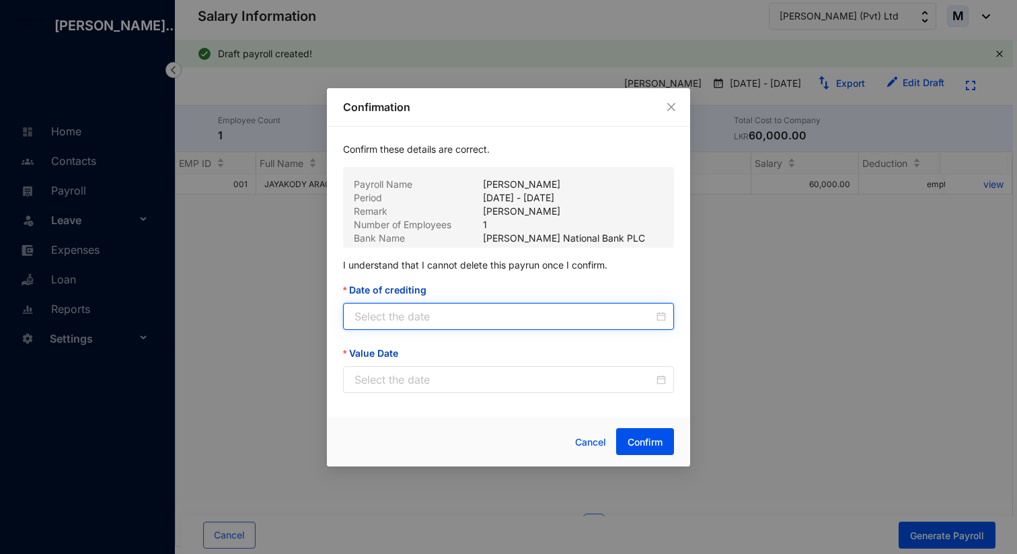
click at [528, 316] on input "Date of crediting" at bounding box center [503, 316] width 299 height 16
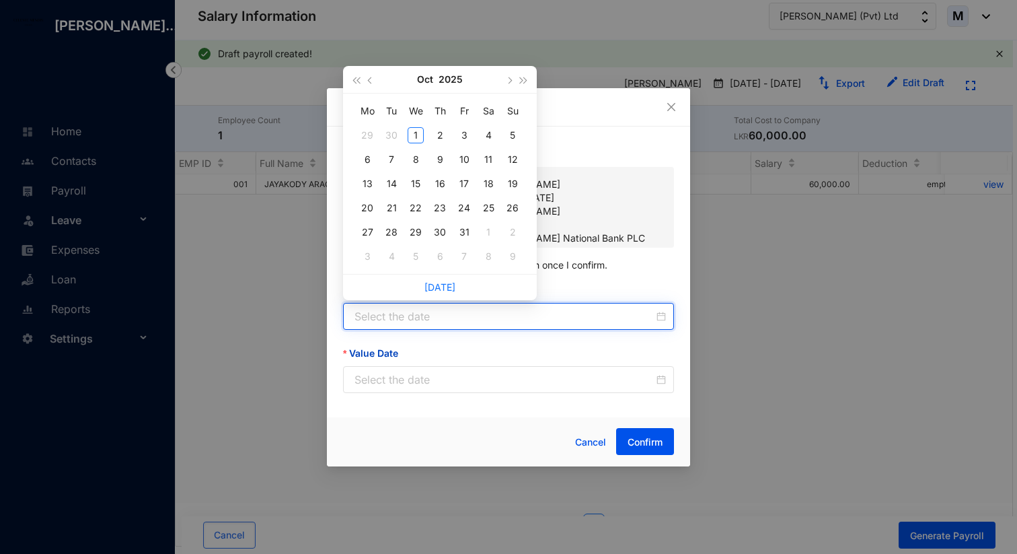
click at [528, 316] on input "Date of crediting" at bounding box center [503, 316] width 299 height 16
click at [608, 294] on div "Date of crediting" at bounding box center [508, 292] width 331 height 20
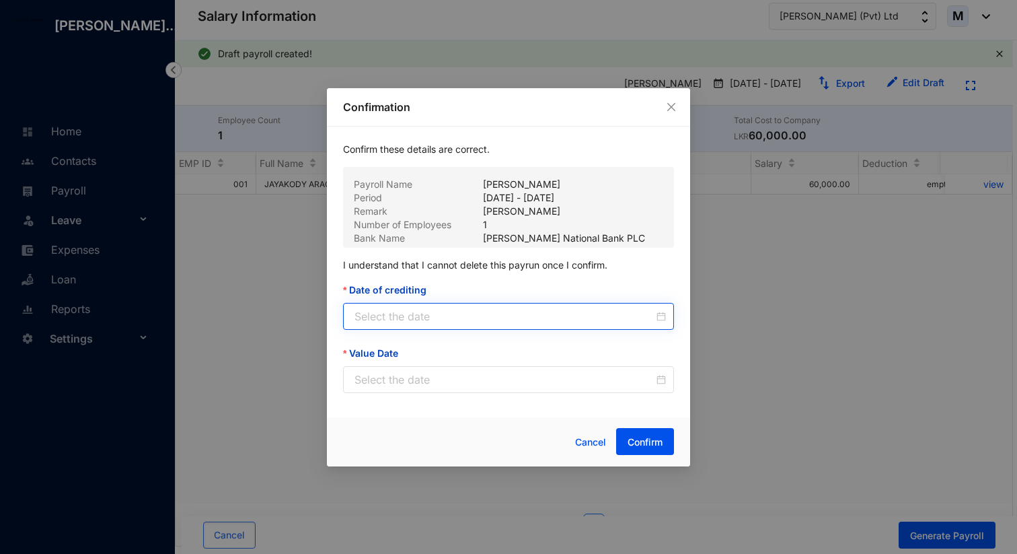
click at [642, 325] on div at bounding box center [508, 316] width 331 height 27
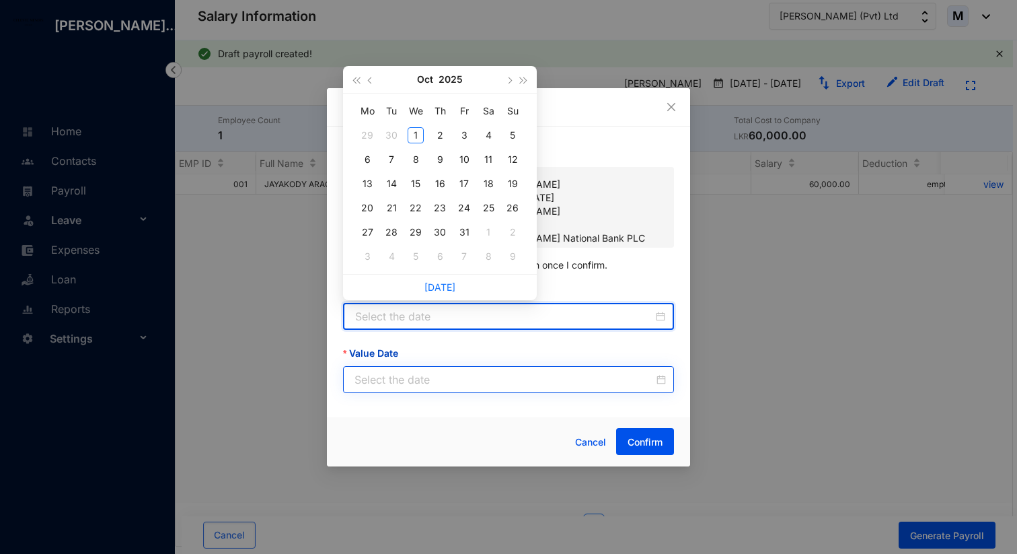
click at [620, 367] on div at bounding box center [508, 379] width 331 height 27
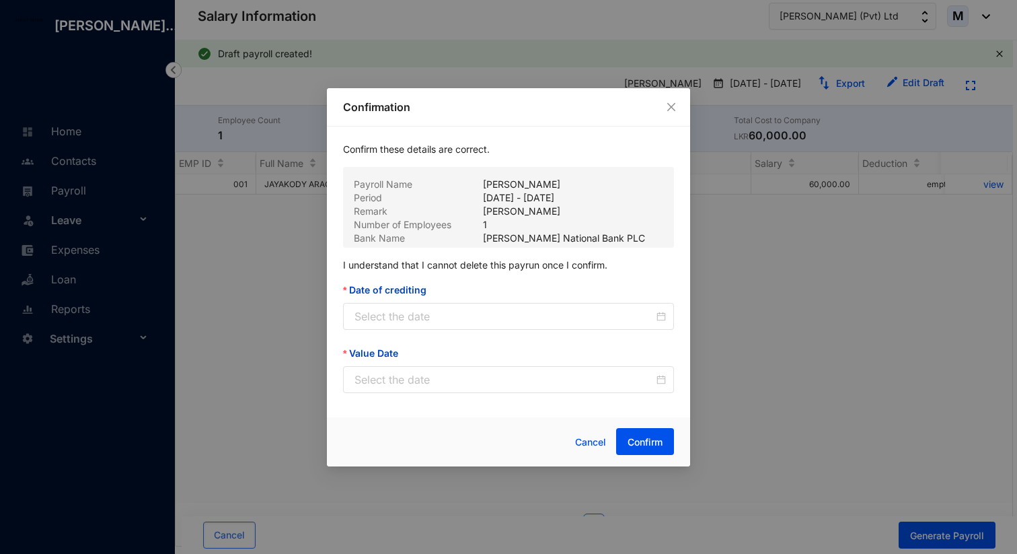
click at [622, 330] on form "Confirm these details are correct. Payroll Name [PERSON_NAME] Period [DATE] - […" at bounding box center [508, 268] width 331 height 250
drag, startPoint x: 439, startPoint y: 291, endPoint x: 352, endPoint y: 291, distance: 87.4
click at [352, 291] on div "Date of crediting" at bounding box center [508, 292] width 331 height 20
copy label "Date of crediting"
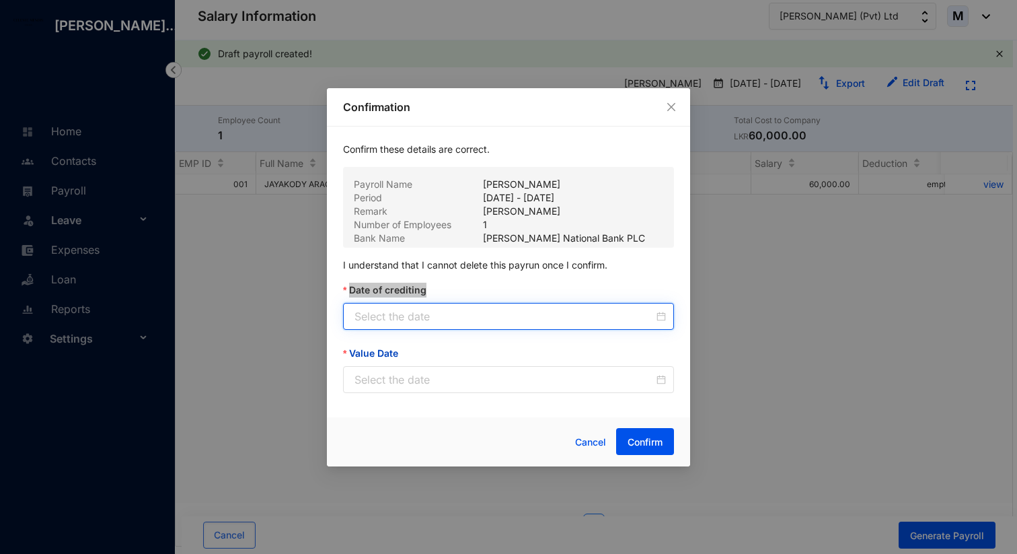
click at [565, 319] on input "Date of crediting" at bounding box center [503, 316] width 299 height 16
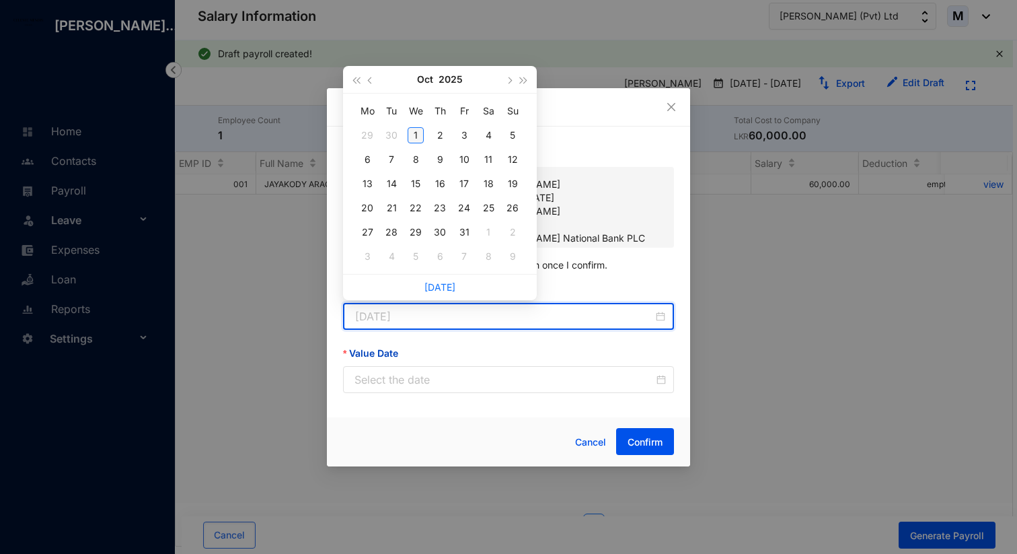
type input "[DATE]"
click at [414, 135] on div "1" at bounding box center [416, 135] width 16 height 16
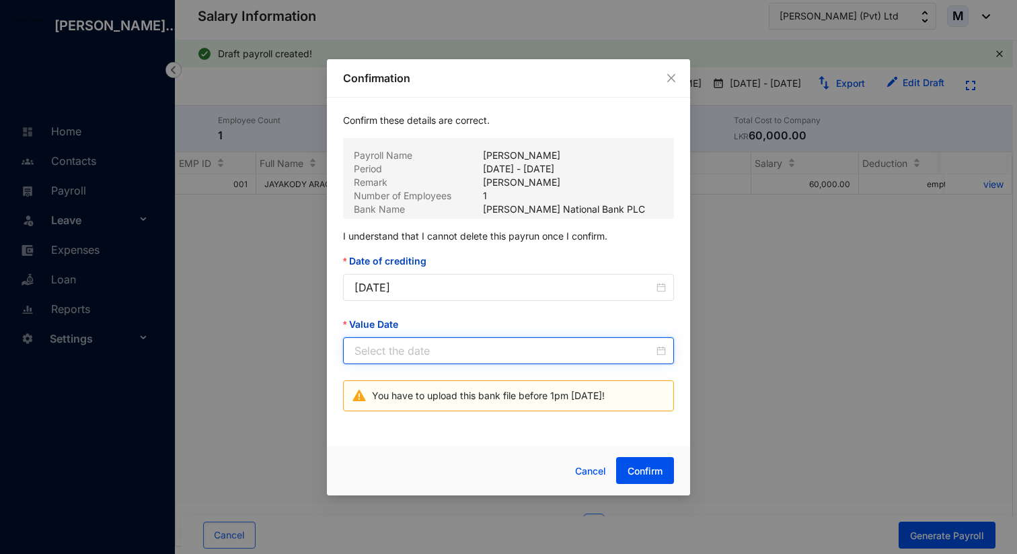
click at [407, 350] on input "Value Date" at bounding box center [503, 350] width 299 height 16
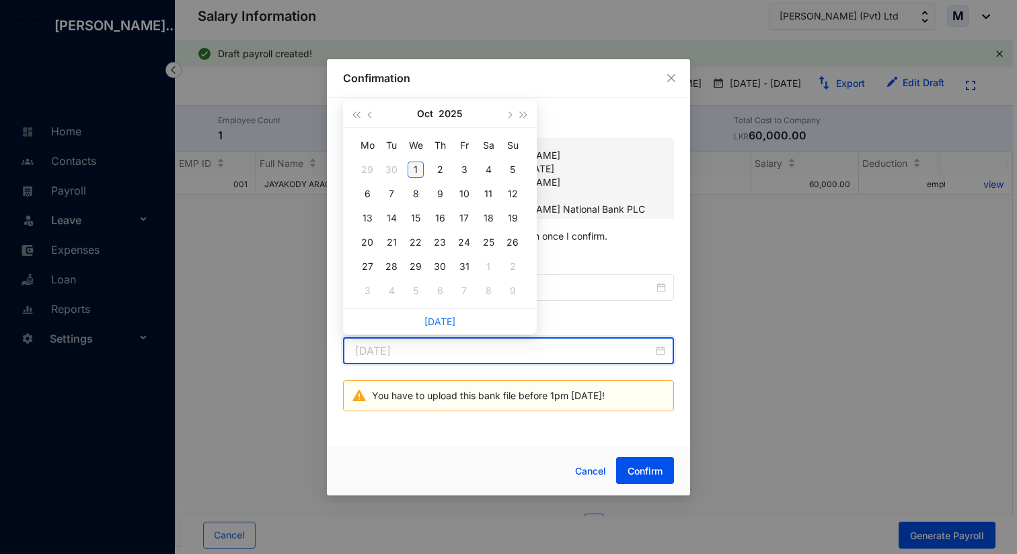
type input "[DATE]"
click at [416, 171] on div "1" at bounding box center [416, 169] width 16 height 16
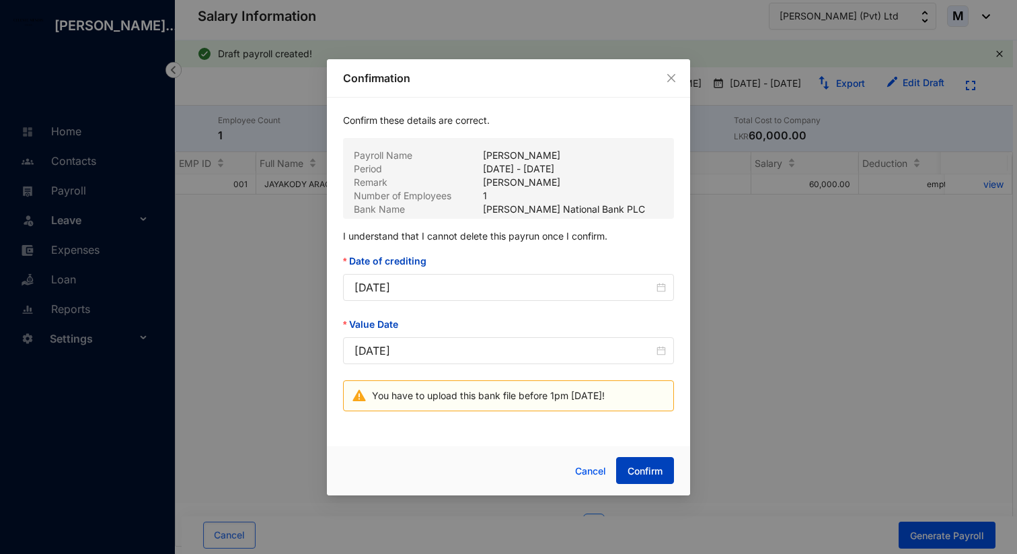
click at [660, 474] on span "Confirm" at bounding box center [645, 470] width 35 height 13
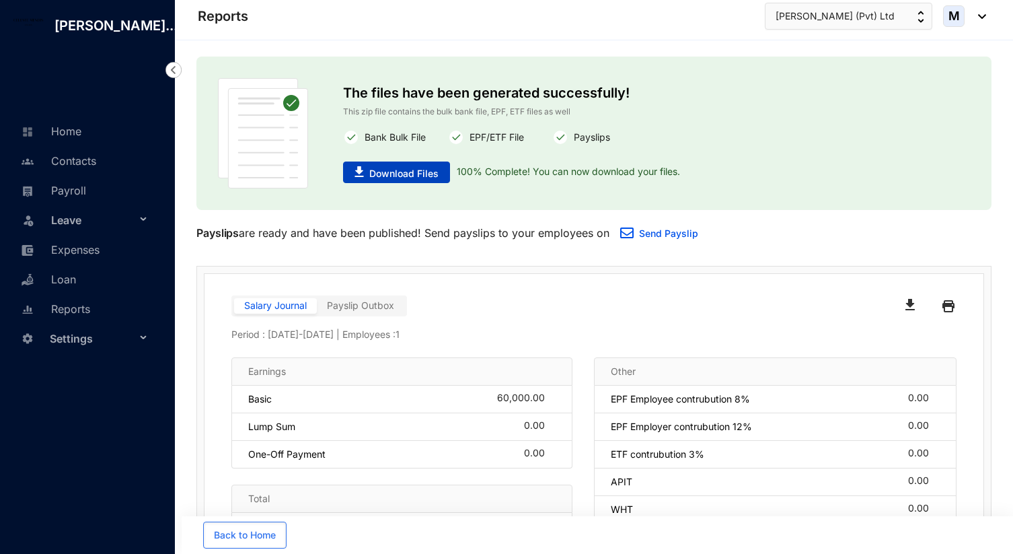
click at [418, 177] on span "Download Files" at bounding box center [403, 173] width 69 height 13
click at [174, 78] on img at bounding box center [173, 70] width 16 height 16
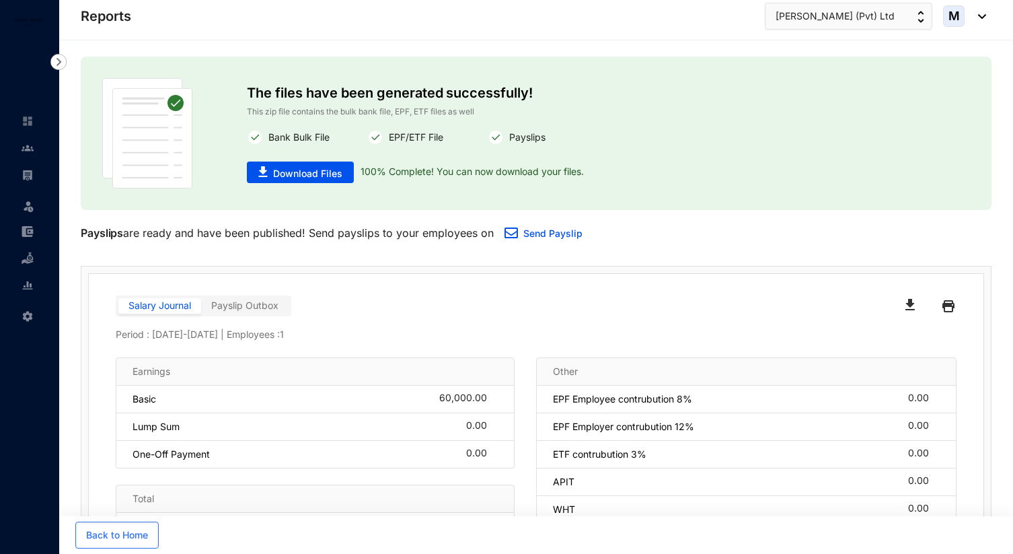
click at [62, 61] on img at bounding box center [58, 62] width 16 height 16
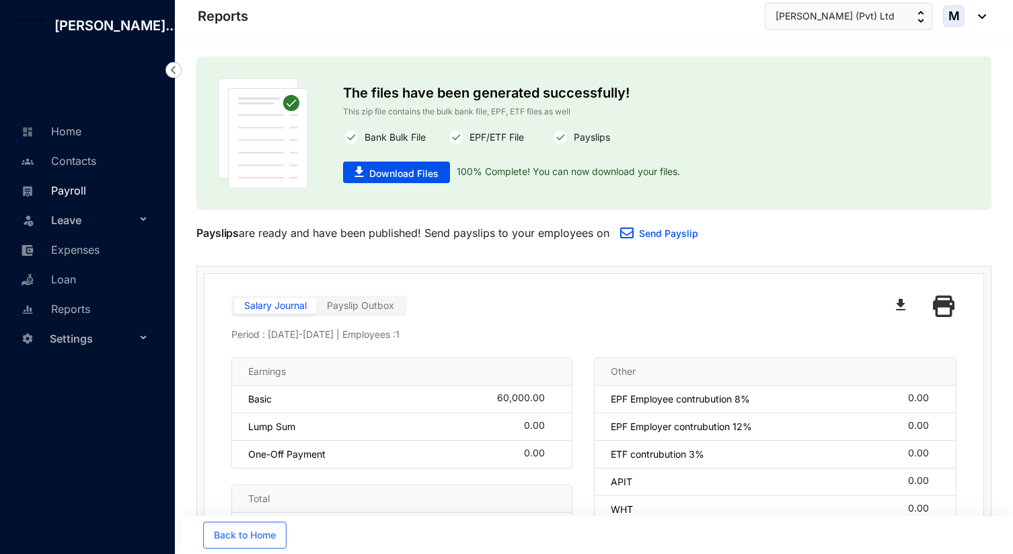
click at [77, 197] on link "Payroll" at bounding box center [51, 190] width 69 height 13
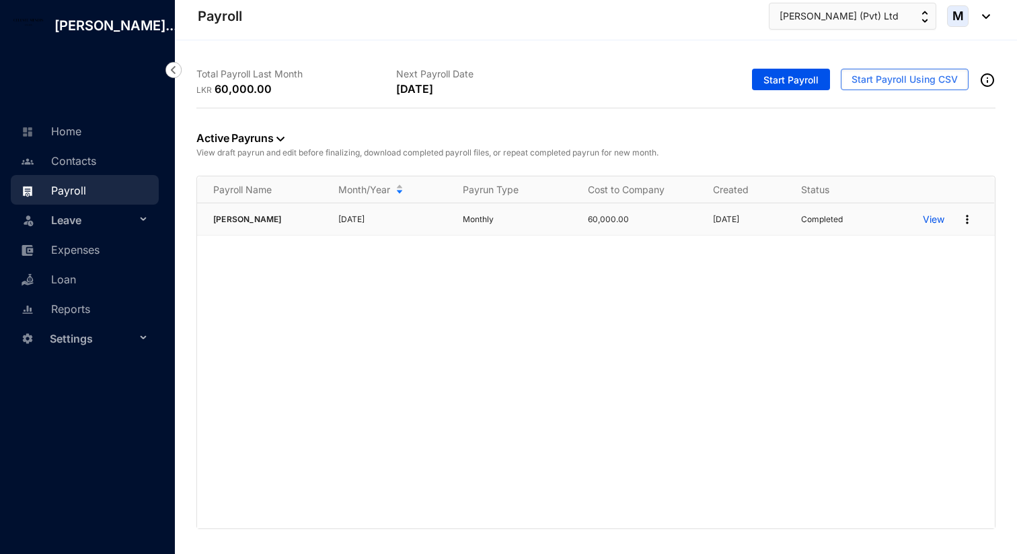
click at [936, 211] on div "View" at bounding box center [959, 220] width 72 height 22
click at [936, 223] on p "View" at bounding box center [934, 219] width 22 height 13
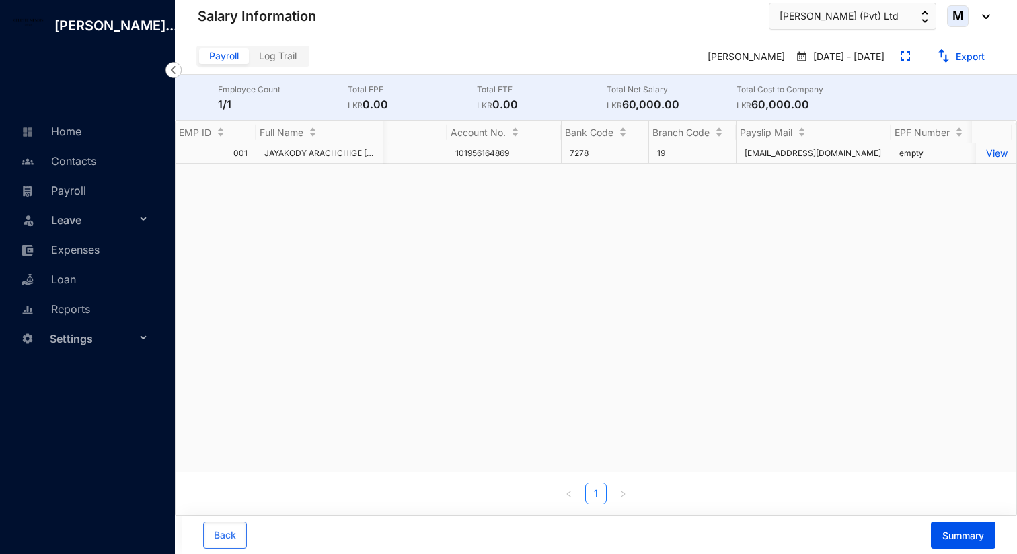
scroll to position [0, 1018]
click at [839, 150] on td "empty" at bounding box center [843, 153] width 84 height 20
click at [819, 152] on td "empty" at bounding box center [843, 153] width 84 height 20
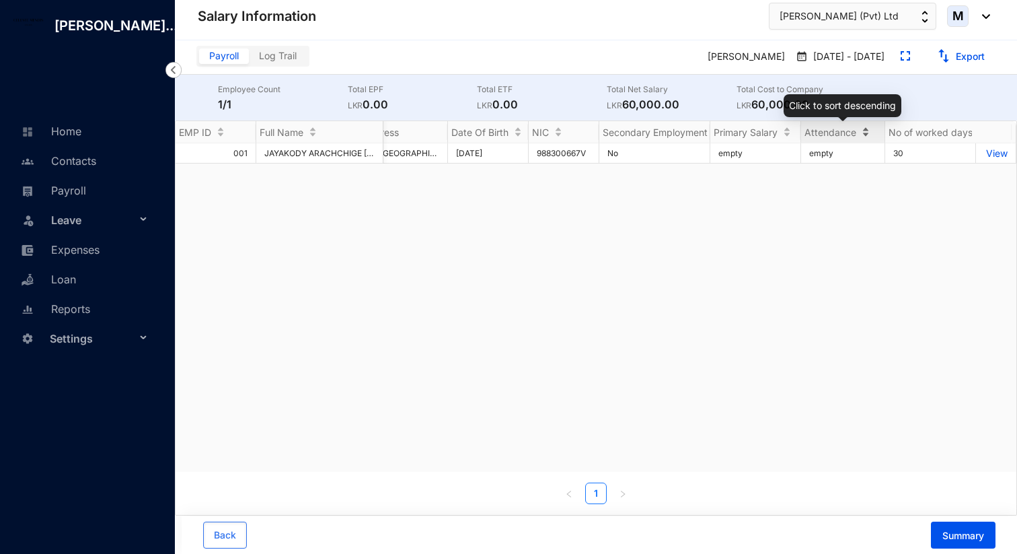
click at [862, 134] on div "Attendance" at bounding box center [842, 131] width 83 height 13
click at [814, 161] on td "empty" at bounding box center [843, 153] width 84 height 20
click at [812, 153] on td "empty" at bounding box center [843, 153] width 84 height 20
click at [862, 272] on div "001 JAYAKODY ARACHCHIGE [PERSON_NAME] J.A.J.S.[PERSON_NAME] [PERSON_NAME] 60,00…" at bounding box center [596, 307] width 841 height 328
click at [81, 138] on link "Home" at bounding box center [49, 130] width 64 height 13
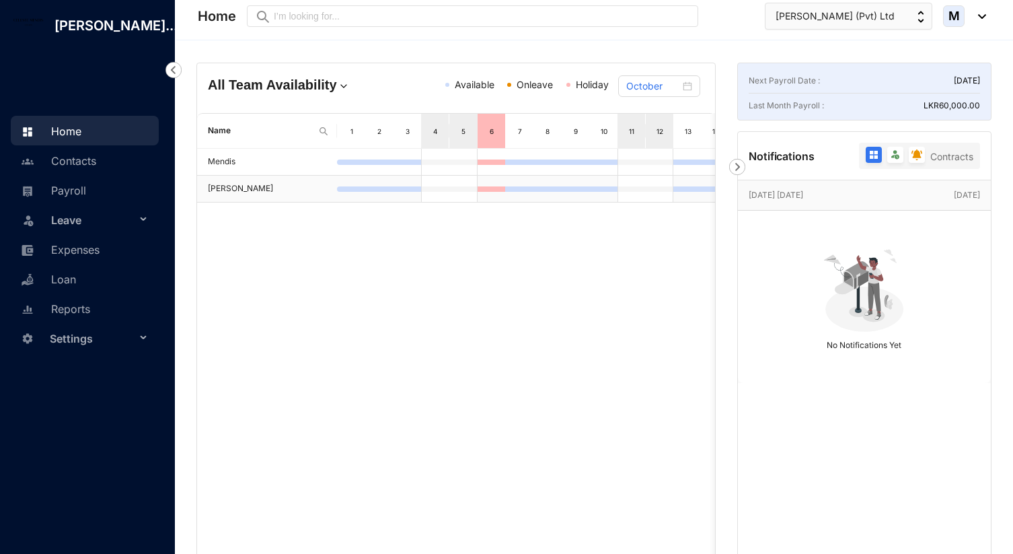
click at [367, 192] on td at bounding box center [379, 189] width 28 height 27
click at [348, 186] on div at bounding box center [351, 188] width 28 height 5
click at [96, 167] on link "Contacts" at bounding box center [56, 160] width 79 height 13
